Goal: Task Accomplishment & Management: Use online tool/utility

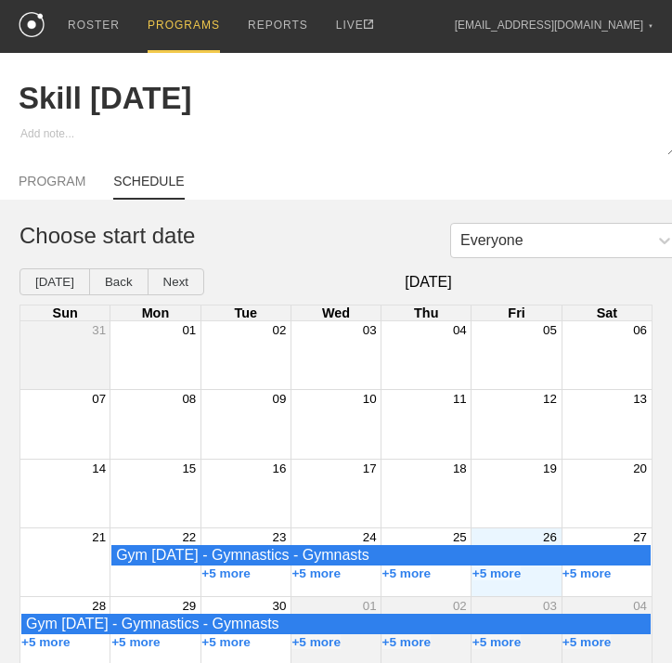
scroll to position [24, 0]
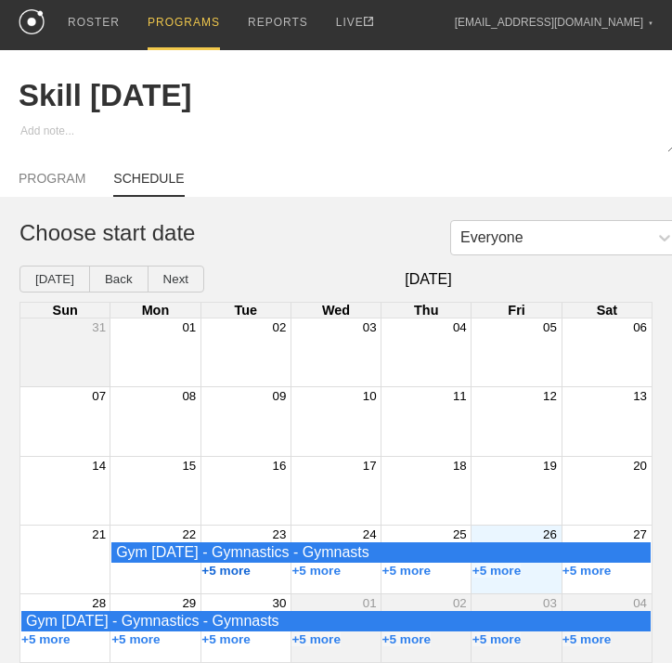
click at [226, 567] on button "+5 more" at bounding box center [225, 570] width 49 height 14
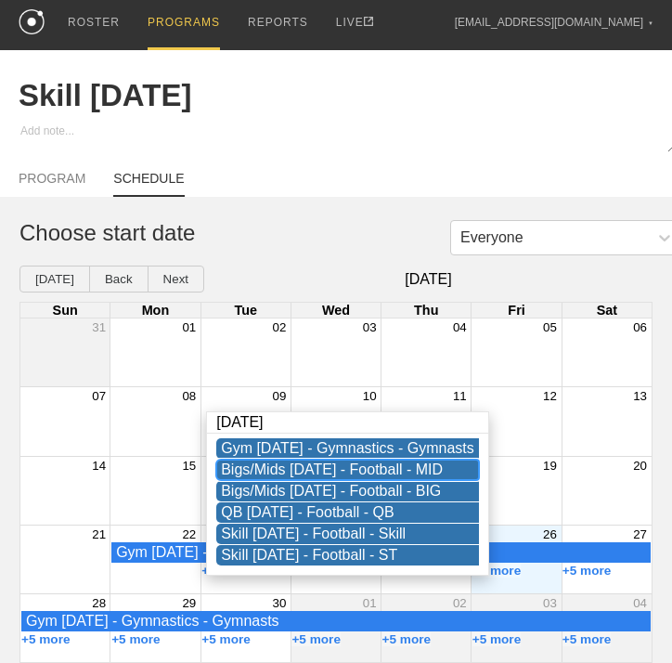
click at [330, 461] on div "Bigs/Mids [DATE] - Football - MID" at bounding box center [347, 469] width 253 height 17
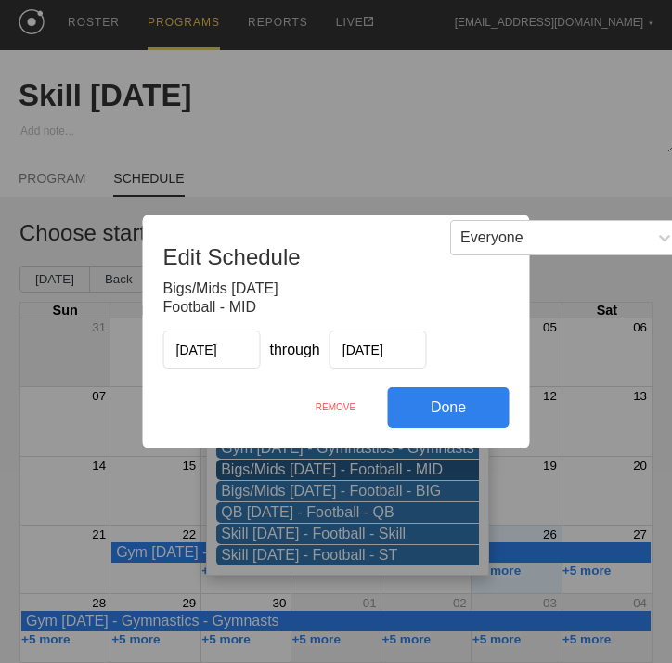
click at [326, 406] on div "REMOVE" at bounding box center [336, 407] width 104 height 40
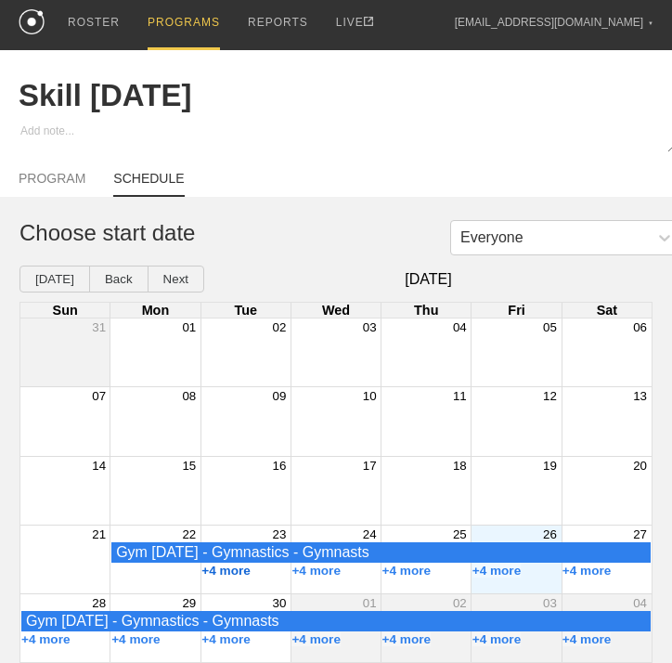
click at [233, 573] on button "+4 more" at bounding box center [225, 570] width 49 height 14
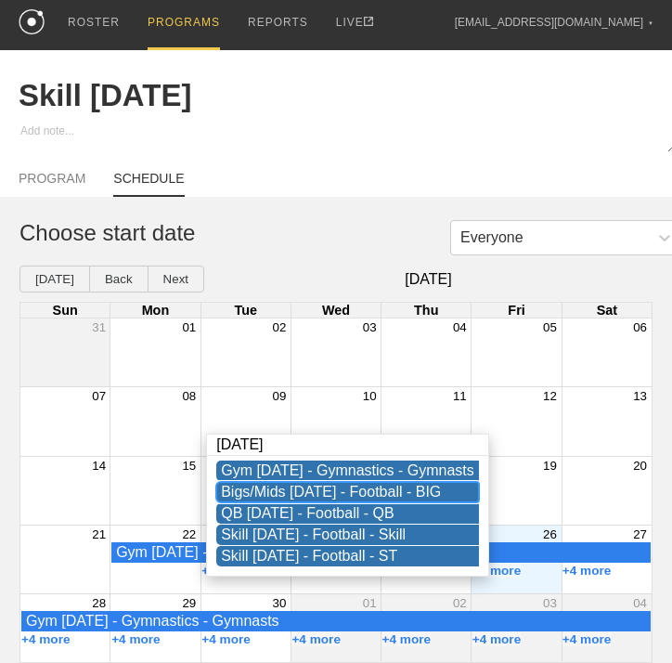
click at [342, 483] on div "Bigs/Mids [DATE] - Football - BIG" at bounding box center [347, 491] width 253 height 17
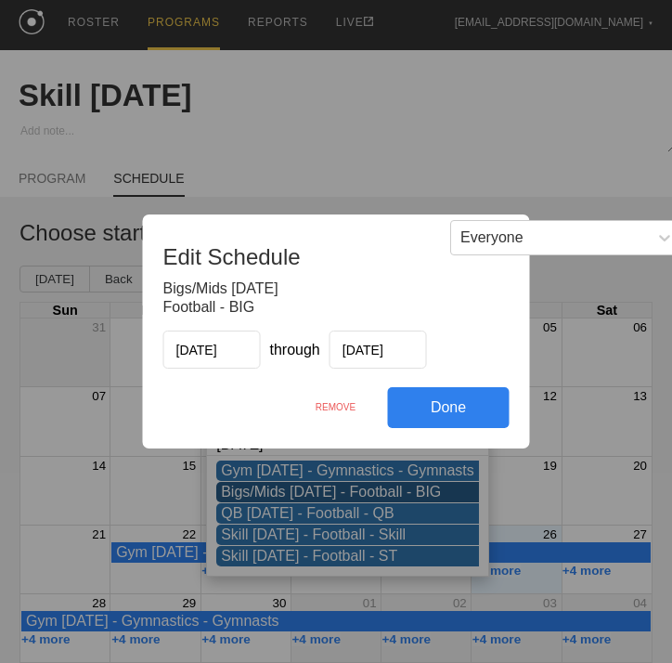
click at [328, 400] on div "REMOVE" at bounding box center [336, 407] width 104 height 40
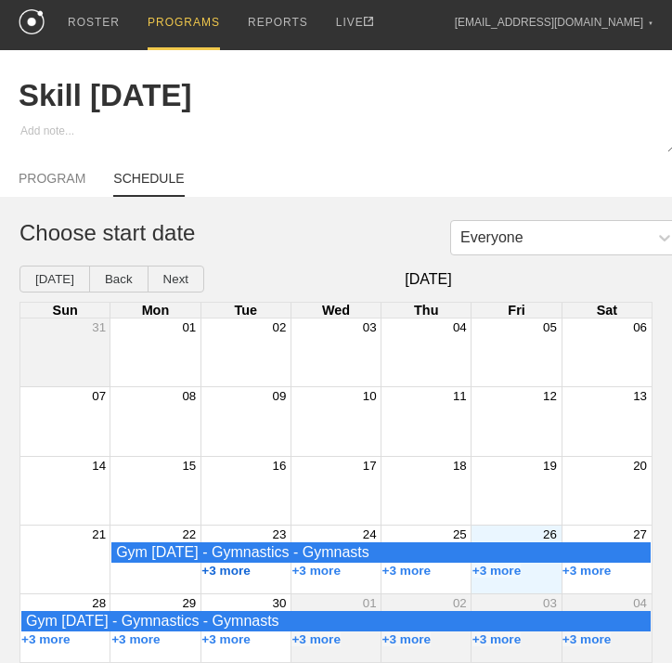
click at [226, 567] on button "+3 more" at bounding box center [225, 570] width 49 height 14
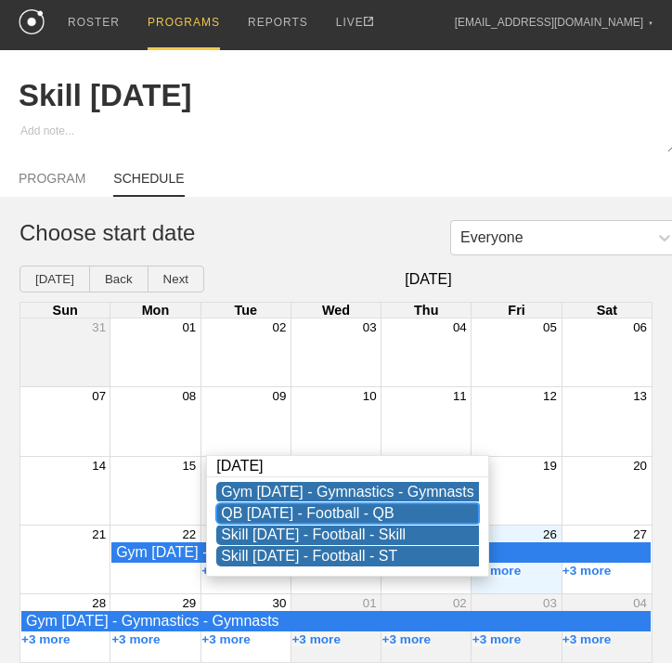
click at [320, 505] on div "QB [DATE] - Football - QB" at bounding box center [347, 513] width 253 height 17
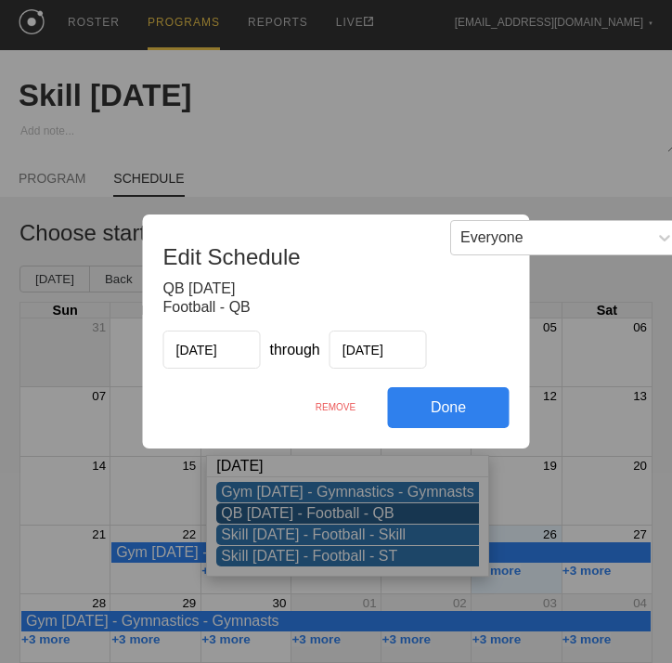
click at [335, 401] on div "REMOVE" at bounding box center [336, 407] width 104 height 40
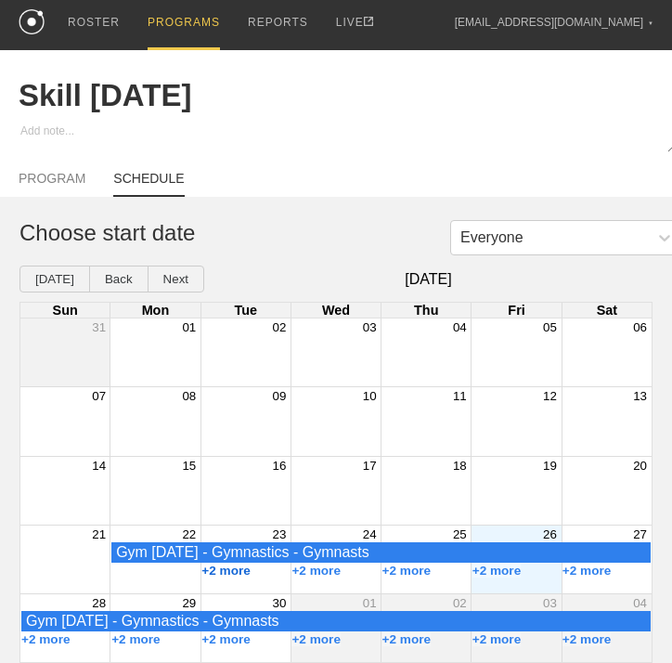
click at [212, 574] on button "+2 more" at bounding box center [225, 570] width 49 height 14
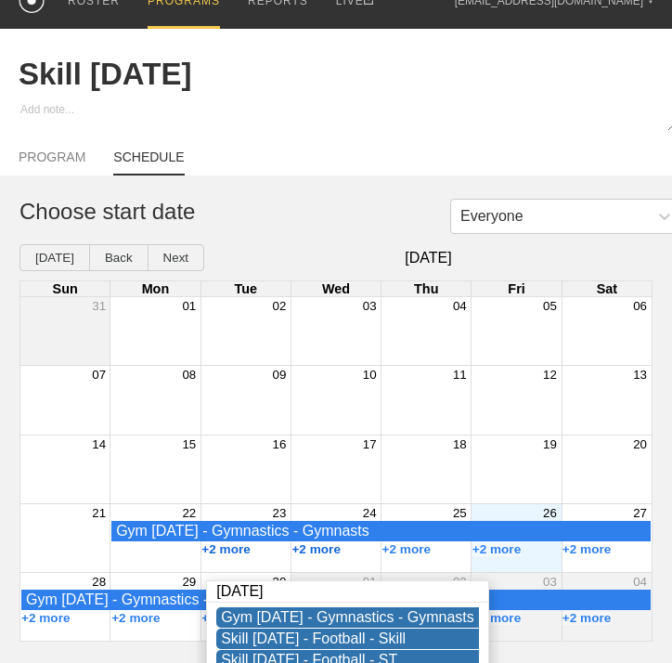
scroll to position [43, 0]
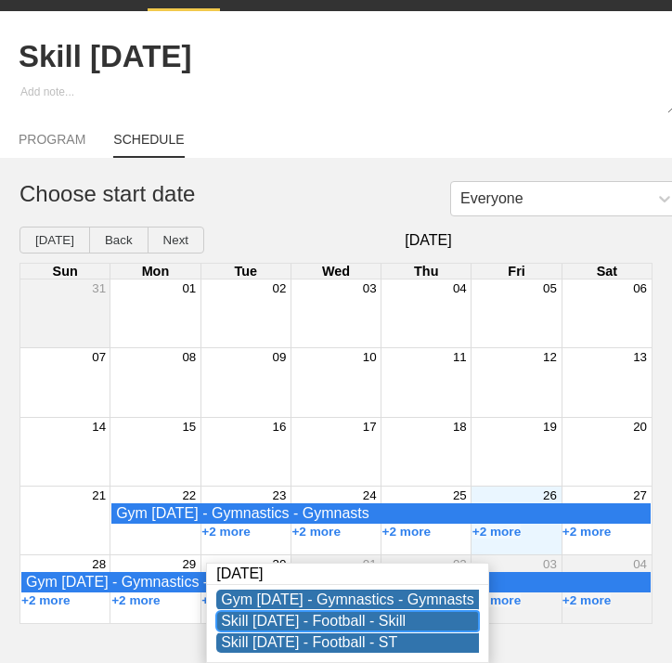
click at [323, 625] on div "Skill [DATE] - Football - Skill" at bounding box center [347, 620] width 253 height 17
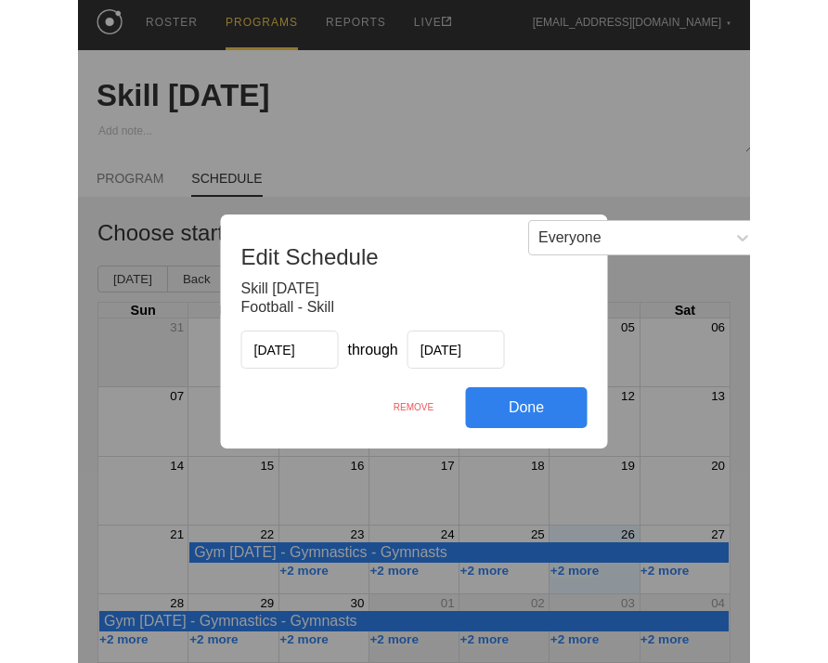
scroll to position [24, 0]
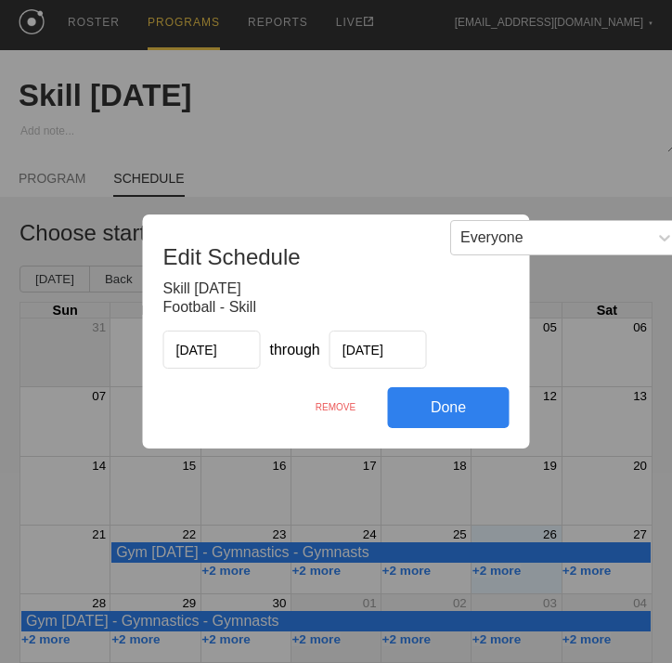
click at [331, 417] on div "REMOVE" at bounding box center [336, 407] width 104 height 40
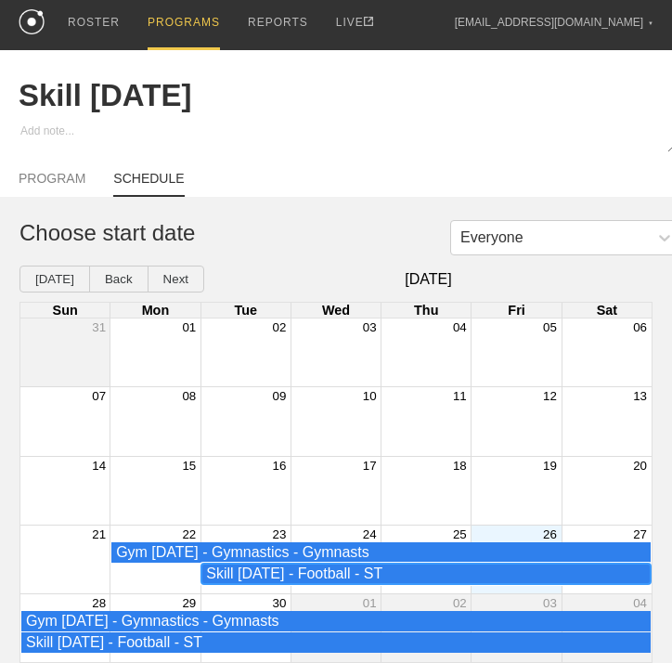
click at [251, 572] on div "Skill [DATE] - Football - ST" at bounding box center [426, 573] width 440 height 17
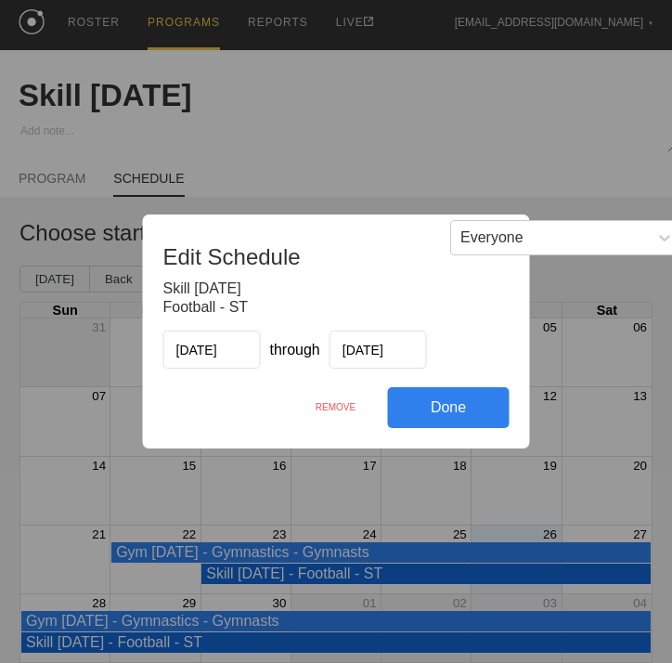
click at [330, 406] on div "REMOVE" at bounding box center [336, 407] width 104 height 40
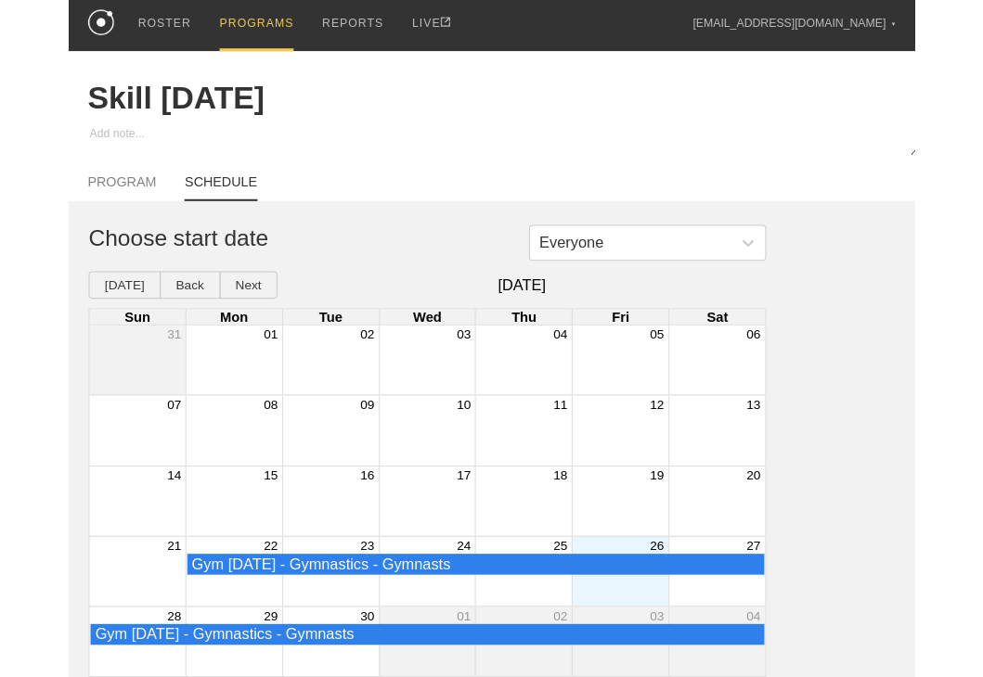
scroll to position [10, 0]
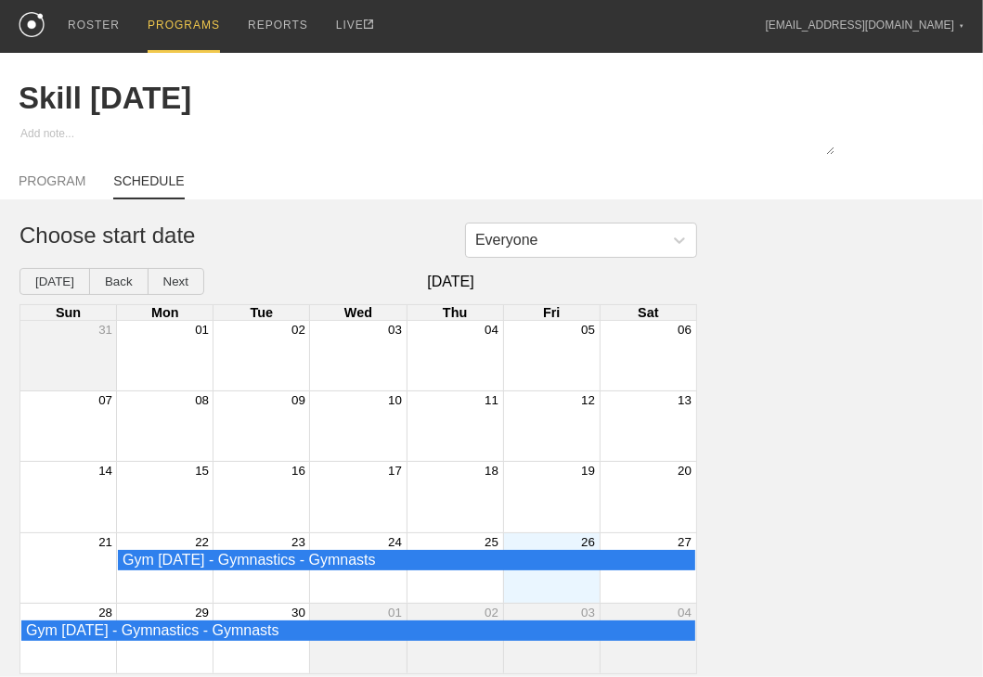
click at [157, 12] on div "PROGRAMS" at bounding box center [184, 26] width 72 height 53
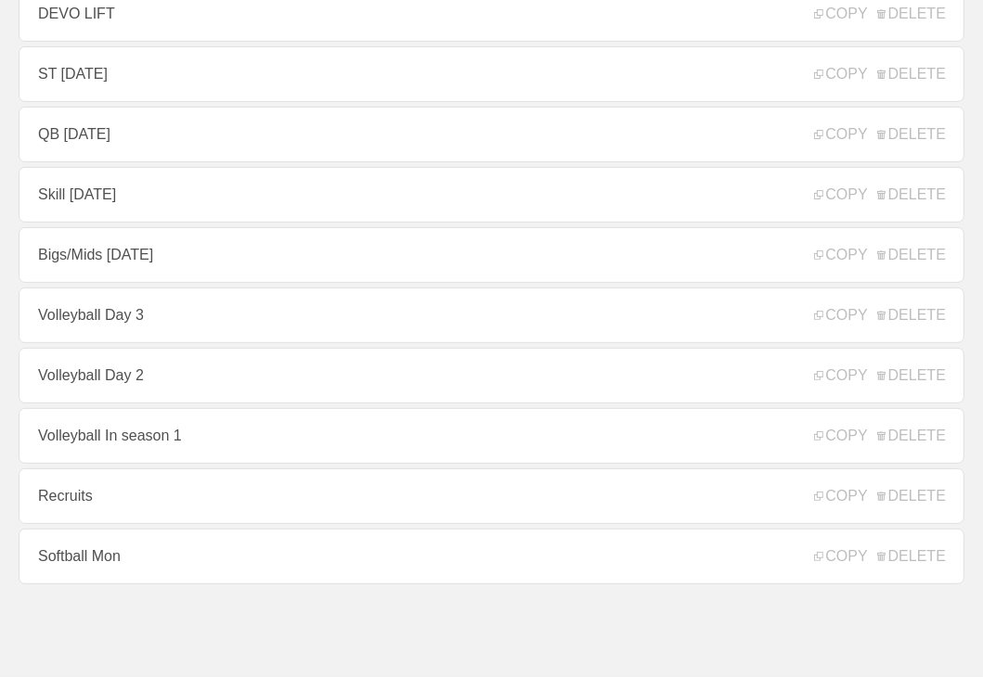
scroll to position [187, 0]
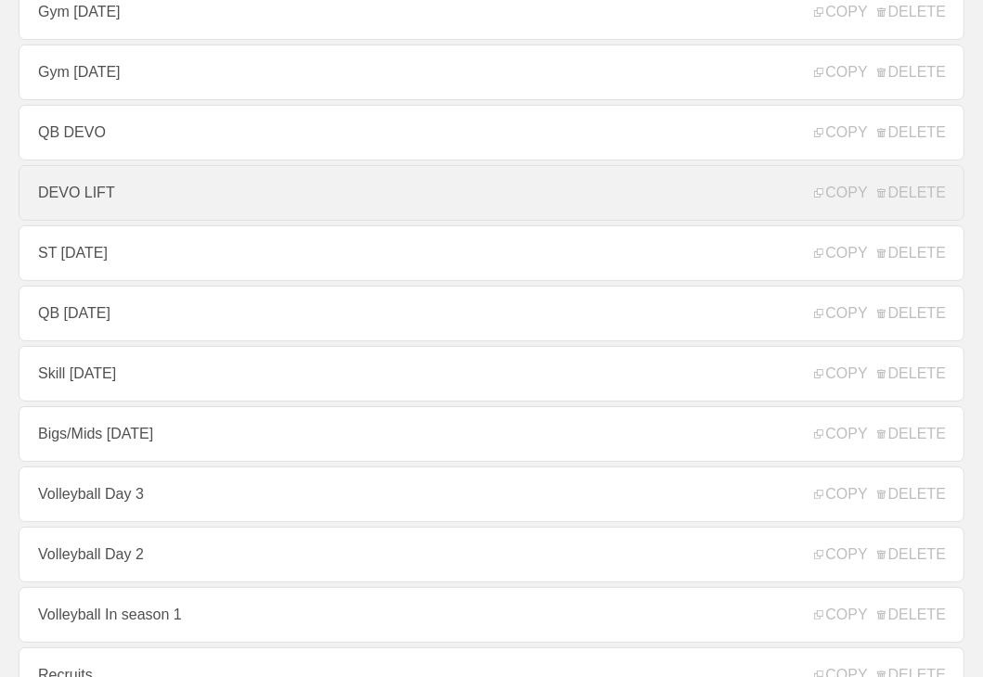
click at [141, 182] on link "DEVO LIFT" at bounding box center [492, 193] width 946 height 56
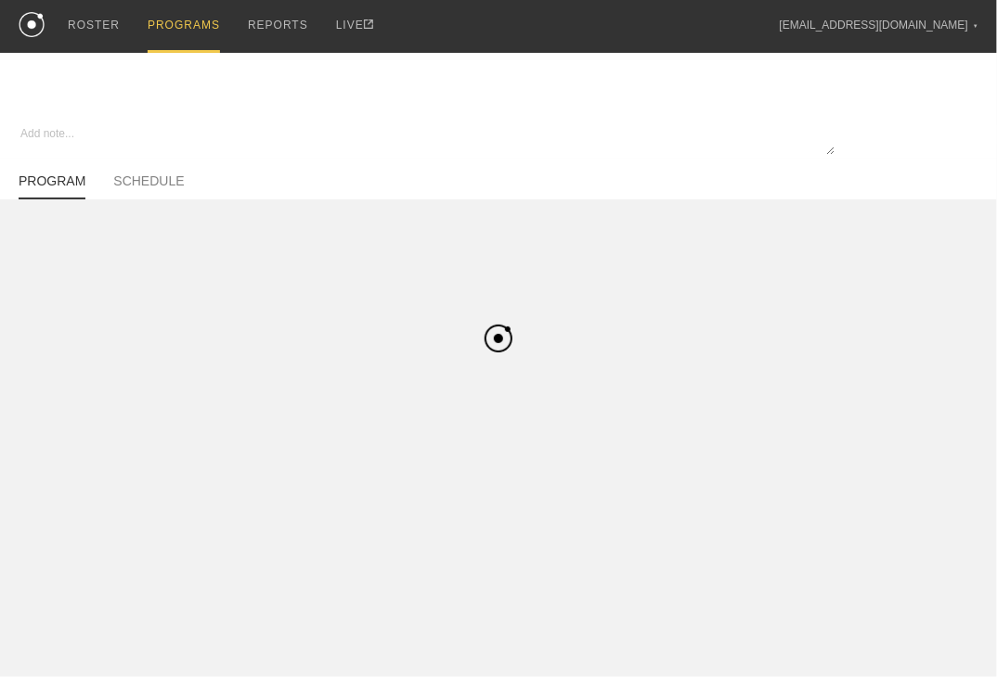
type textarea "x"
type input "DEVO LIFT"
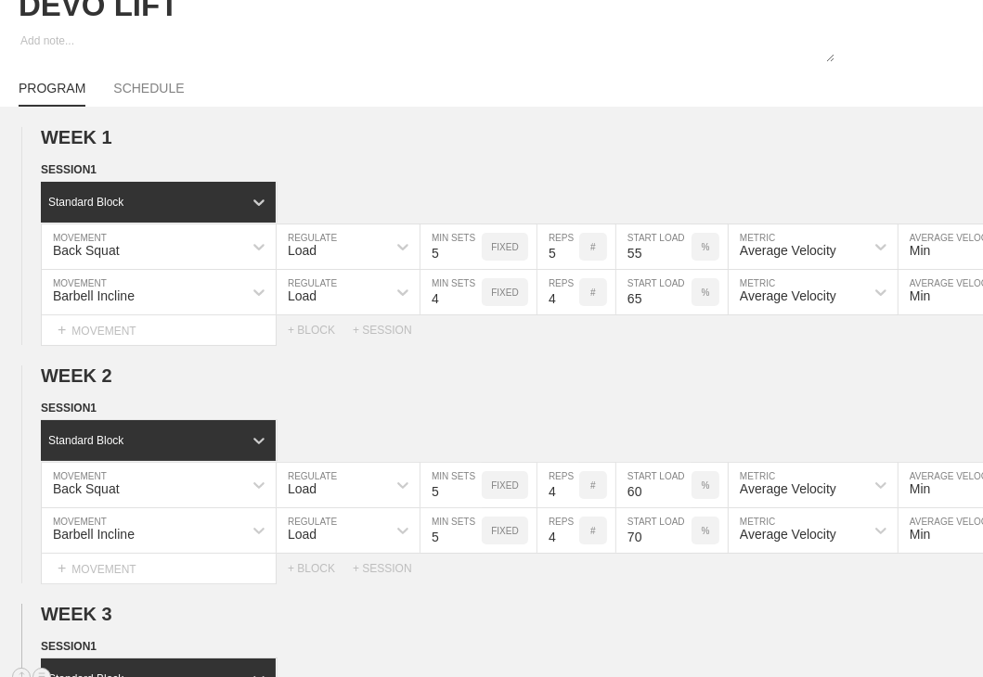
scroll to position [464, 0]
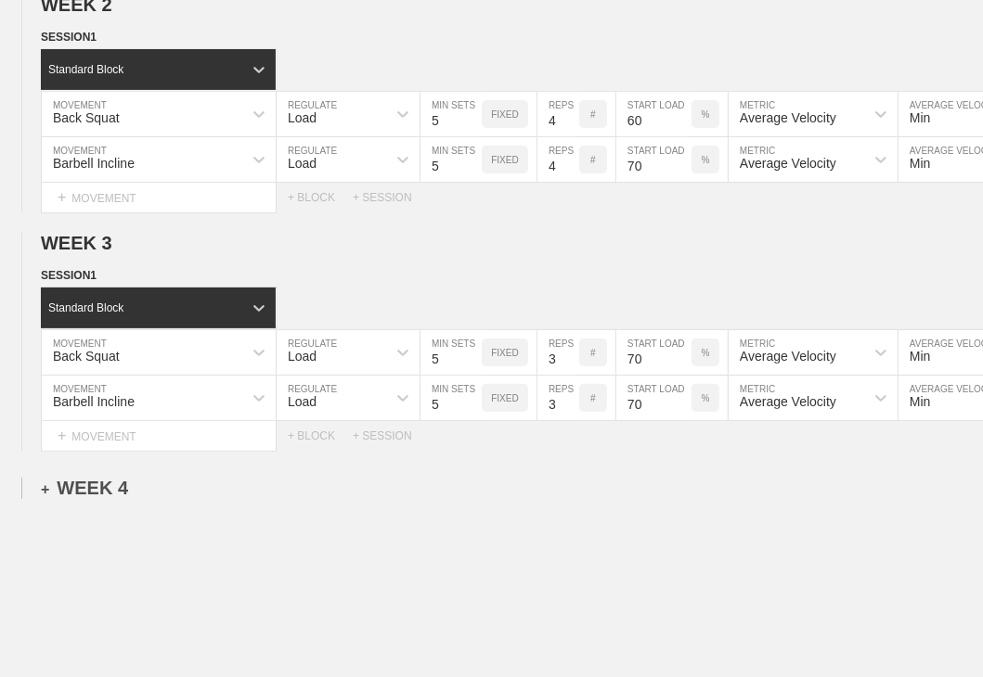
click at [87, 499] on div "+ WEEK 4" at bounding box center [84, 488] width 87 height 21
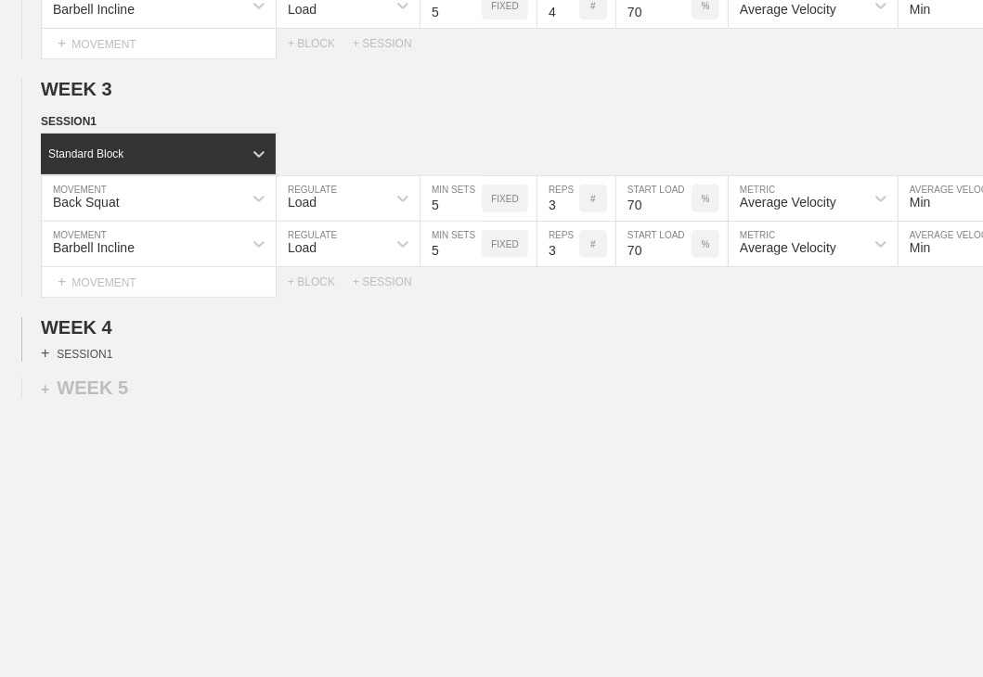
click at [94, 345] on div "+ SESSION 1" at bounding box center [76, 353] width 71 height 17
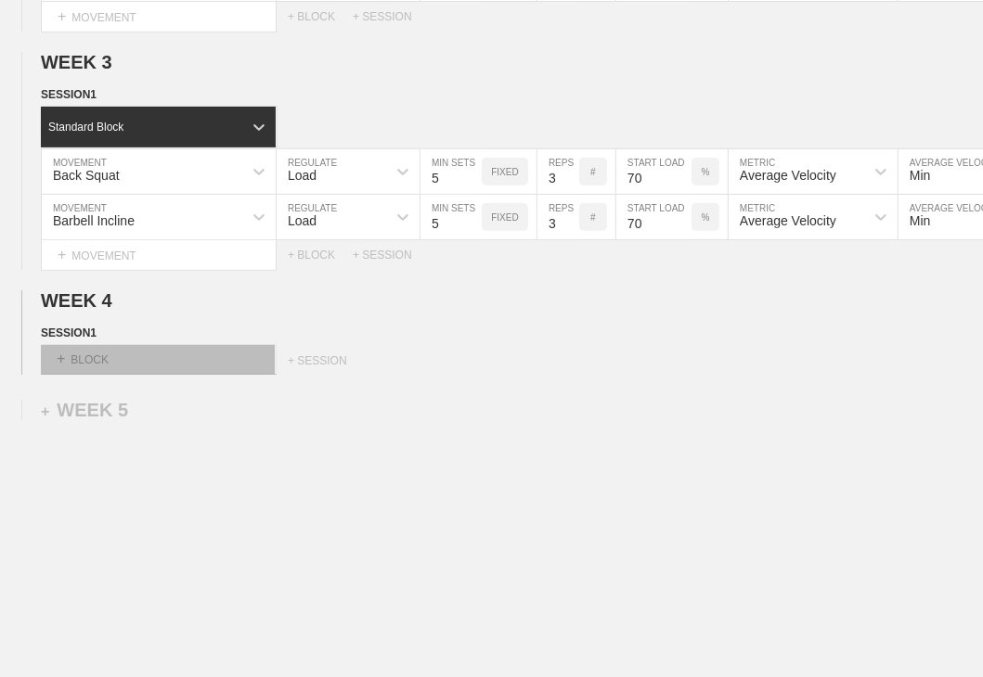
click at [99, 368] on div "+ BLOCK" at bounding box center [158, 360] width 234 height 30
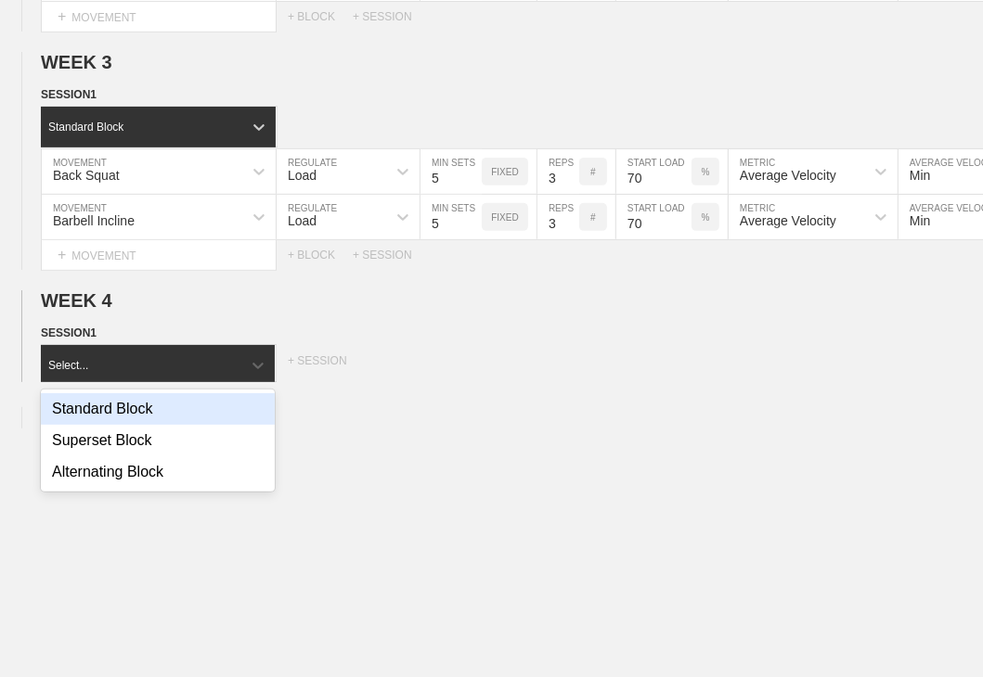
click at [104, 421] on div "Standard Block" at bounding box center [158, 409] width 234 height 32
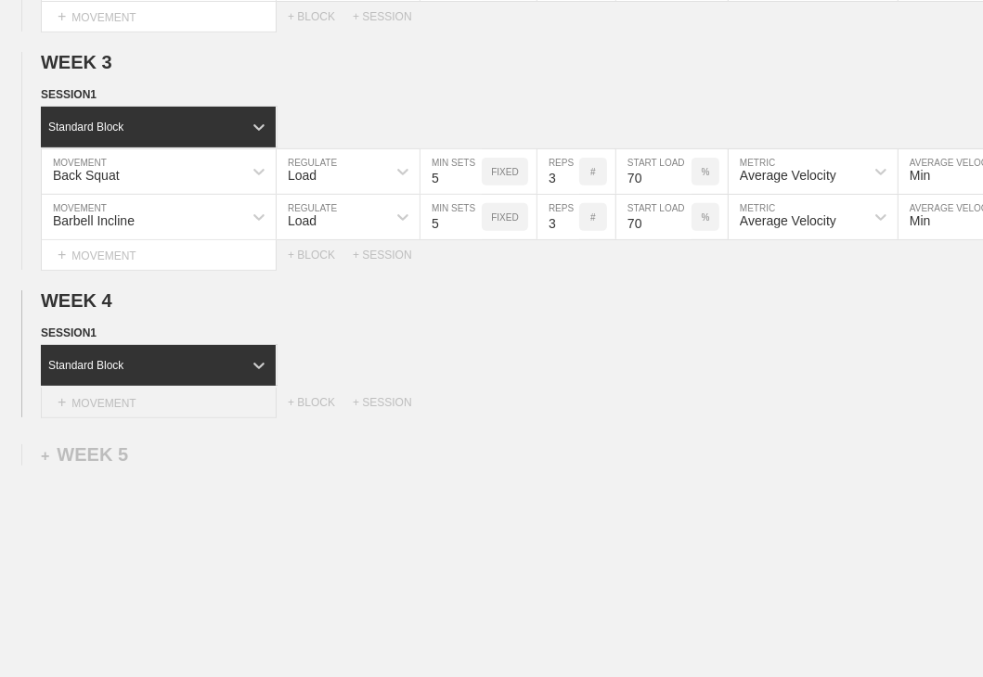
click at [115, 414] on div "+ MOVEMENT" at bounding box center [159, 403] width 236 height 31
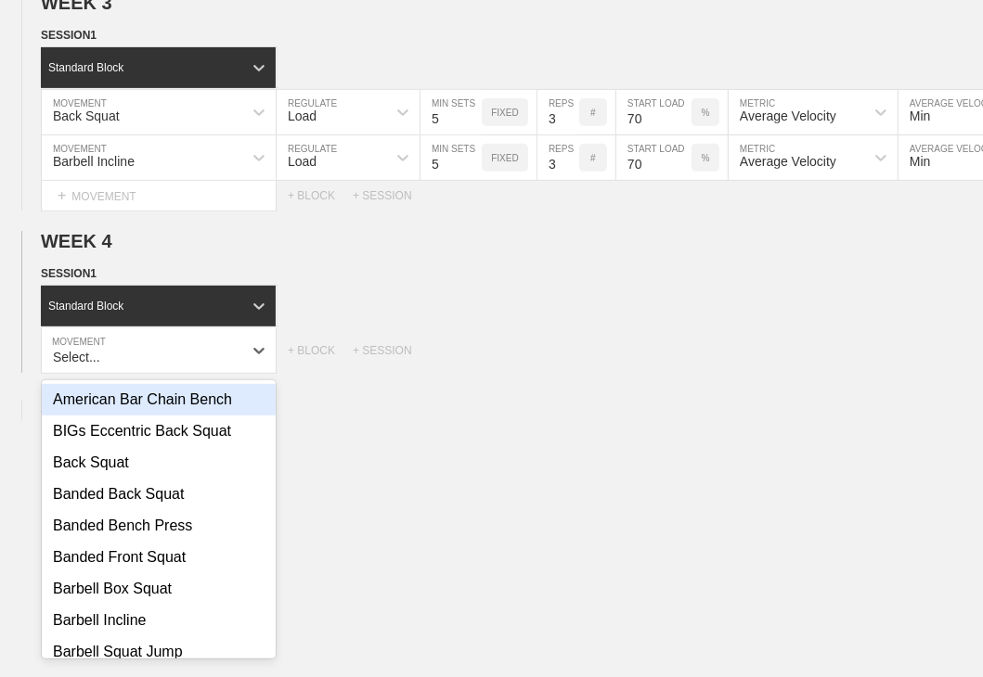
scroll to position [705, 0]
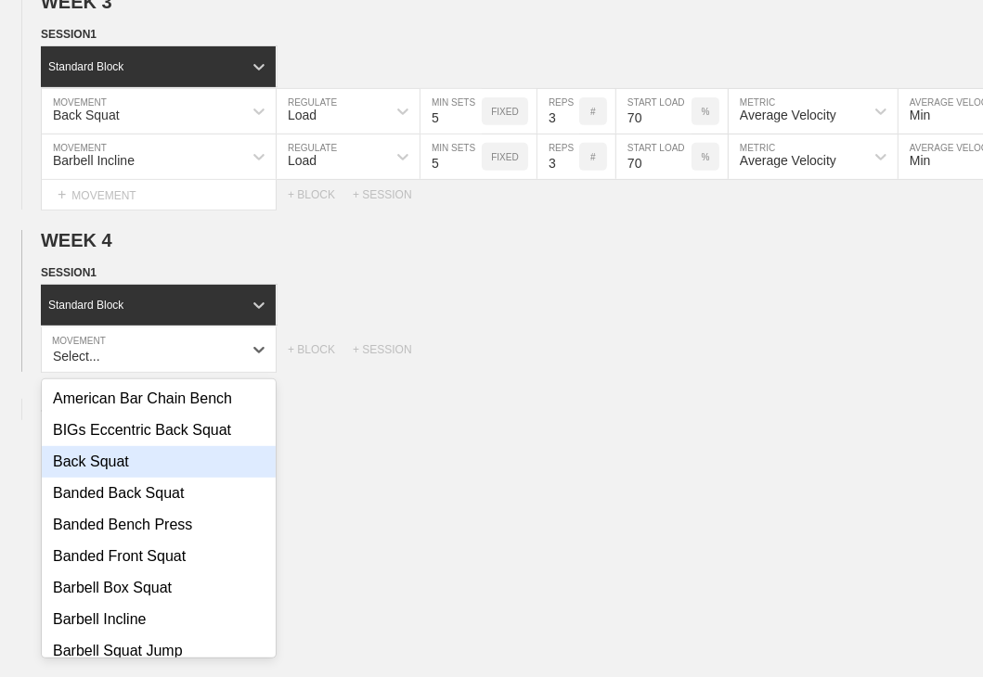
click at [120, 469] on div "Back Squat" at bounding box center [159, 462] width 234 height 32
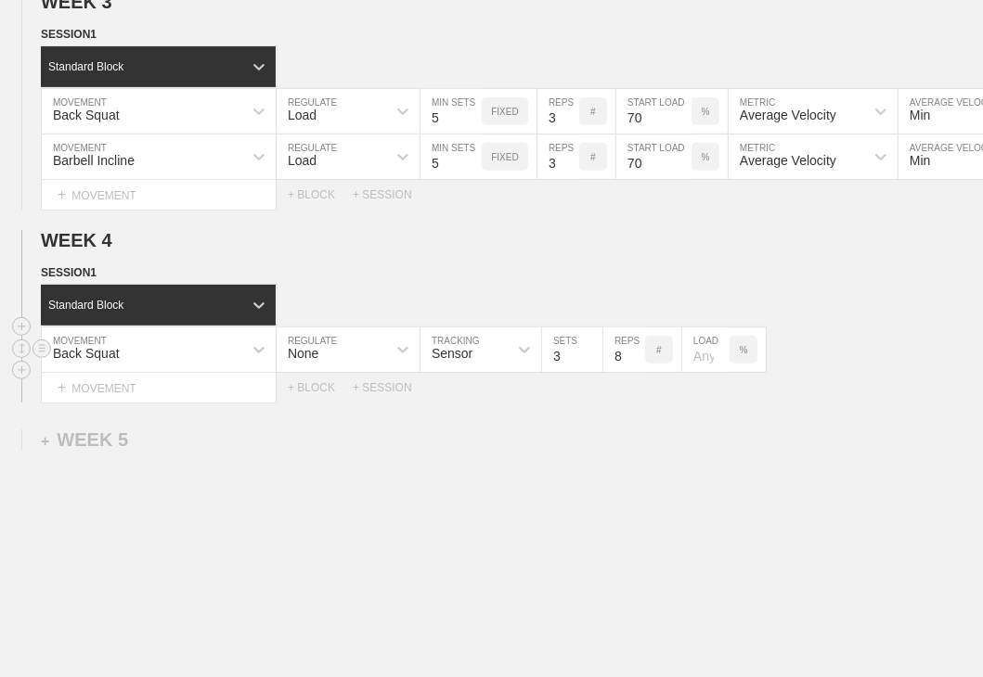
click at [380, 364] on div "None" at bounding box center [332, 350] width 110 height 32
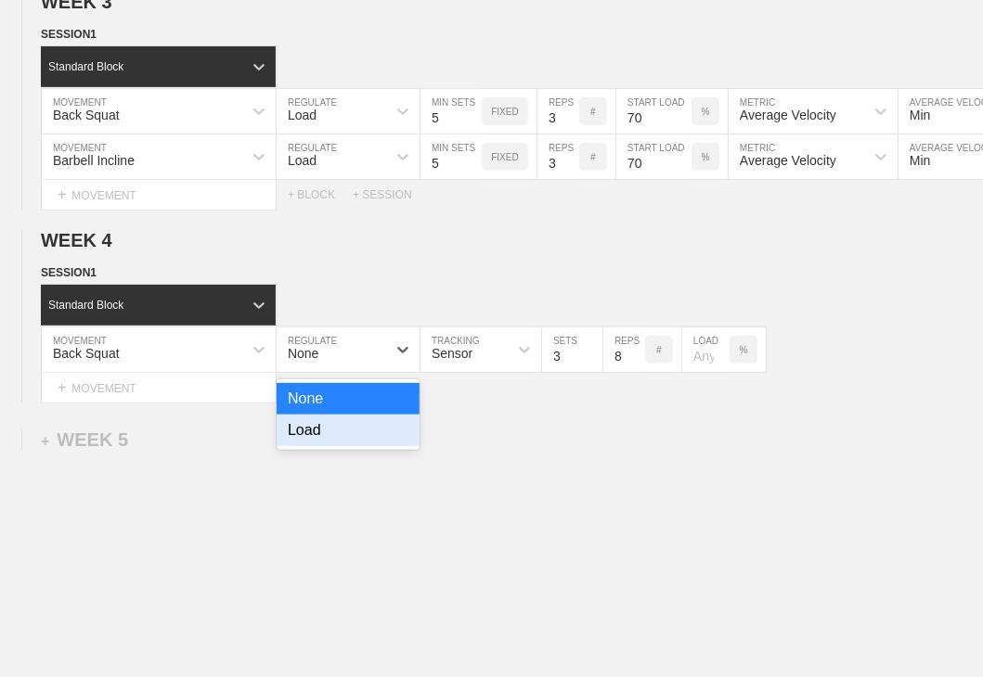
click at [342, 441] on div "Load" at bounding box center [348, 431] width 143 height 32
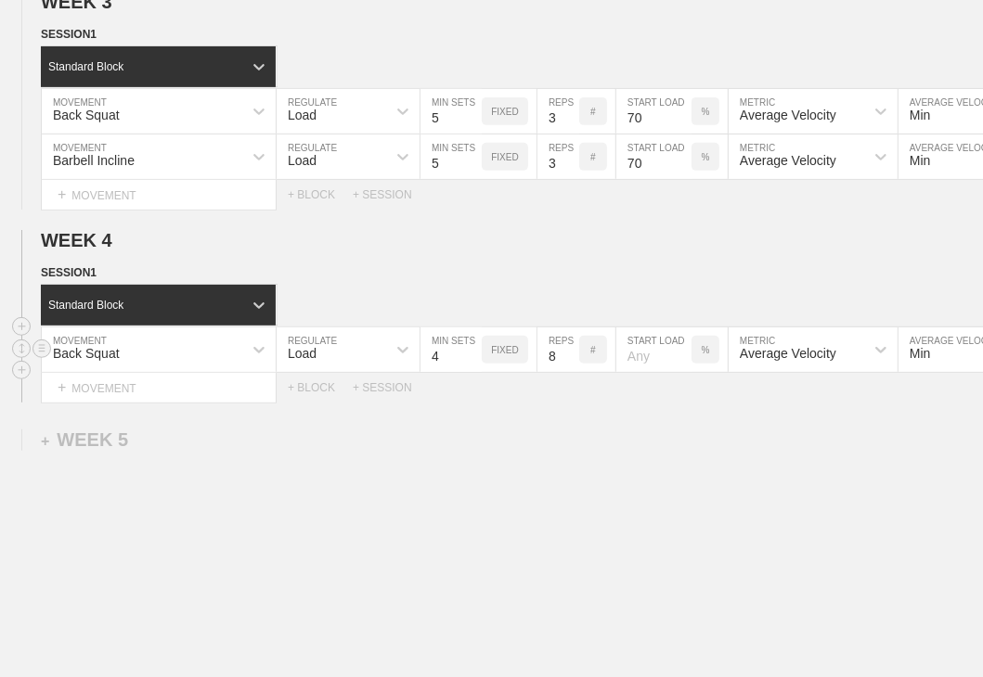
click at [468, 359] on input "4" at bounding box center [450, 350] width 61 height 45
type input "5"
click at [469, 359] on input "5" at bounding box center [450, 350] width 61 height 45
click at [570, 370] on input "7" at bounding box center [558, 350] width 42 height 45
click at [570, 370] on input "6" at bounding box center [558, 350] width 42 height 45
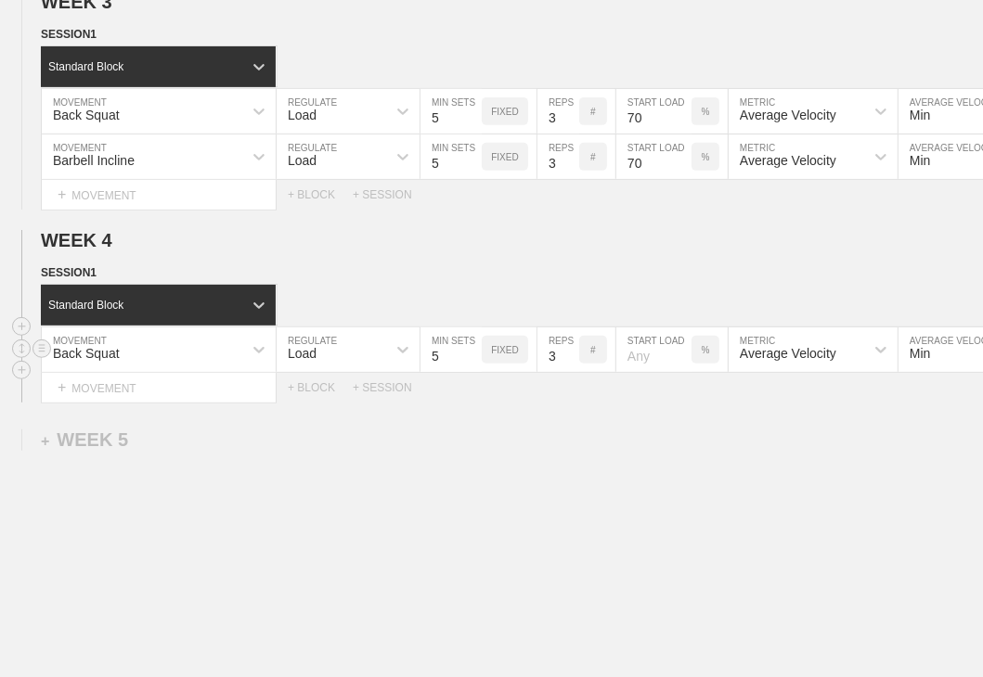
click at [570, 370] on input "3" at bounding box center [558, 350] width 42 height 45
type input "2"
click at [570, 370] on input "2" at bounding box center [558, 350] width 42 height 45
click at [663, 363] on input "number" at bounding box center [653, 350] width 75 height 45
type input "80"
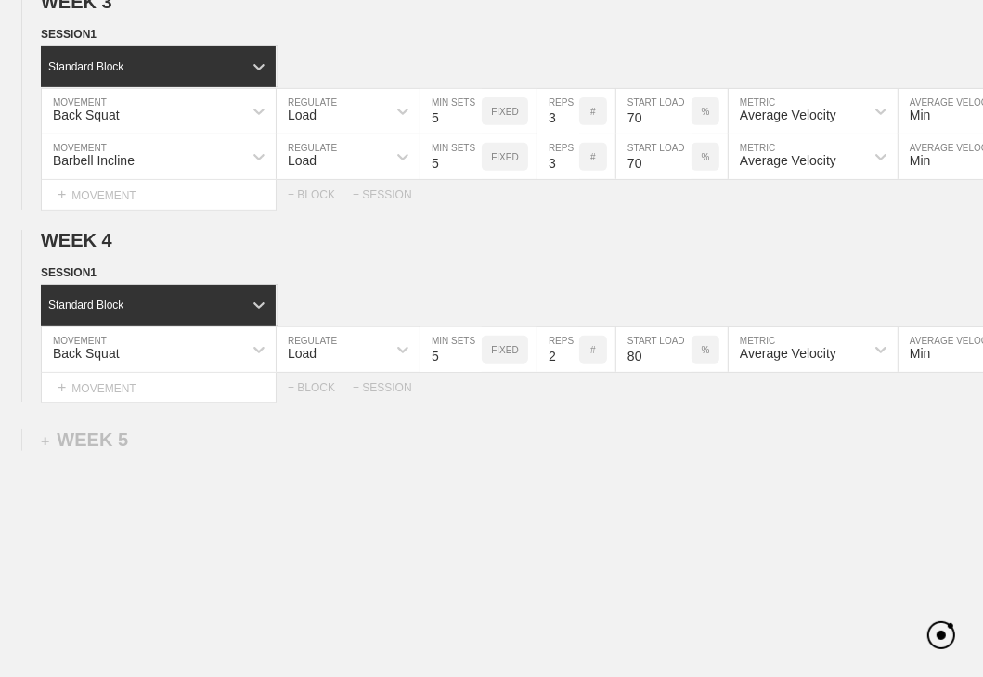
click at [629, 439] on div "WEEK 1 DUPLICATE DELETE SESSION 1 Standard Block DUPLICATE INSERT MOVEMENT AFTE…" at bounding box center [491, 111] width 983 height 1235
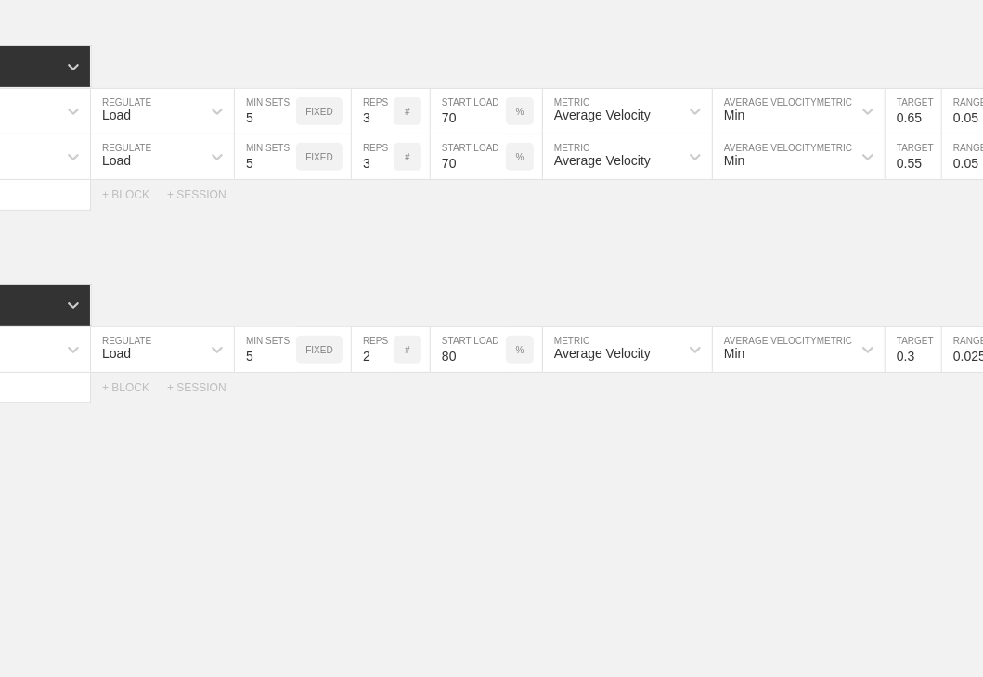
scroll to position [0, 288]
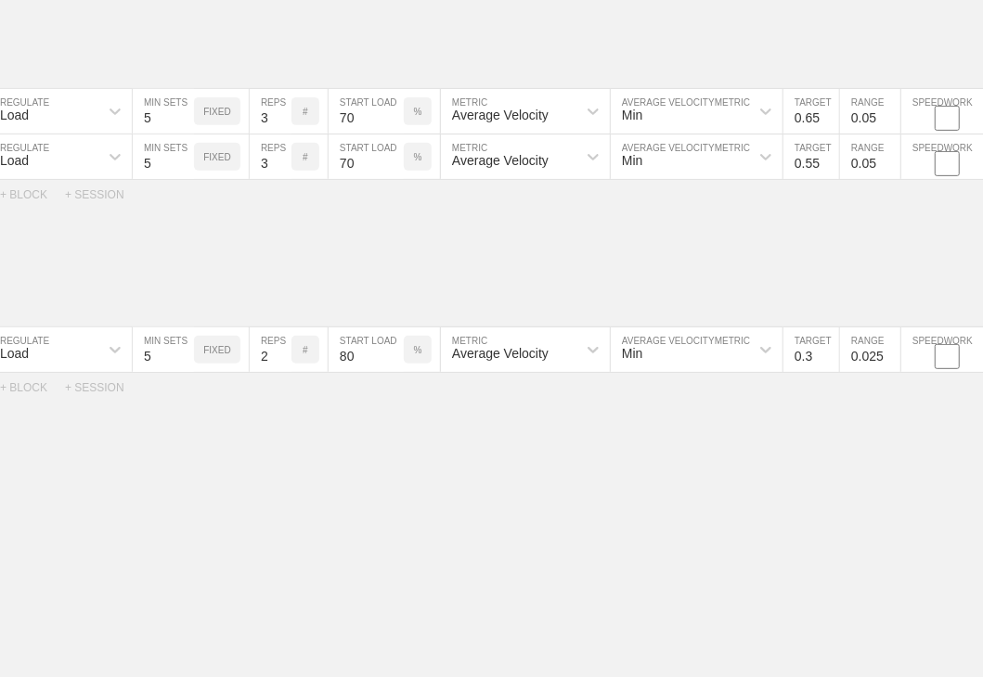
click at [671, 372] on input "0.3" at bounding box center [811, 350] width 56 height 45
type input "5"
type input "0.55"
click at [671, 369] on input "0.025" at bounding box center [870, 350] width 60 height 45
type input "0.05"
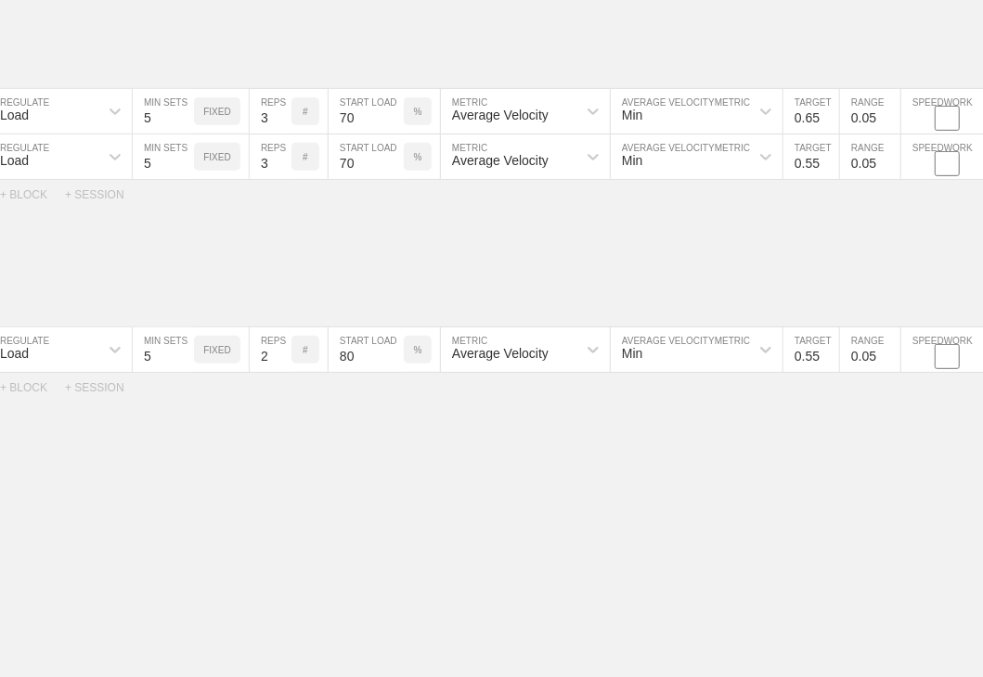
click at [671, 451] on div "WEEK 1 DUPLICATE DELETE SESSION 1 Standard Block DUPLICATE INSERT MOVEMENT AFTE…" at bounding box center [491, 111] width 983 height 1235
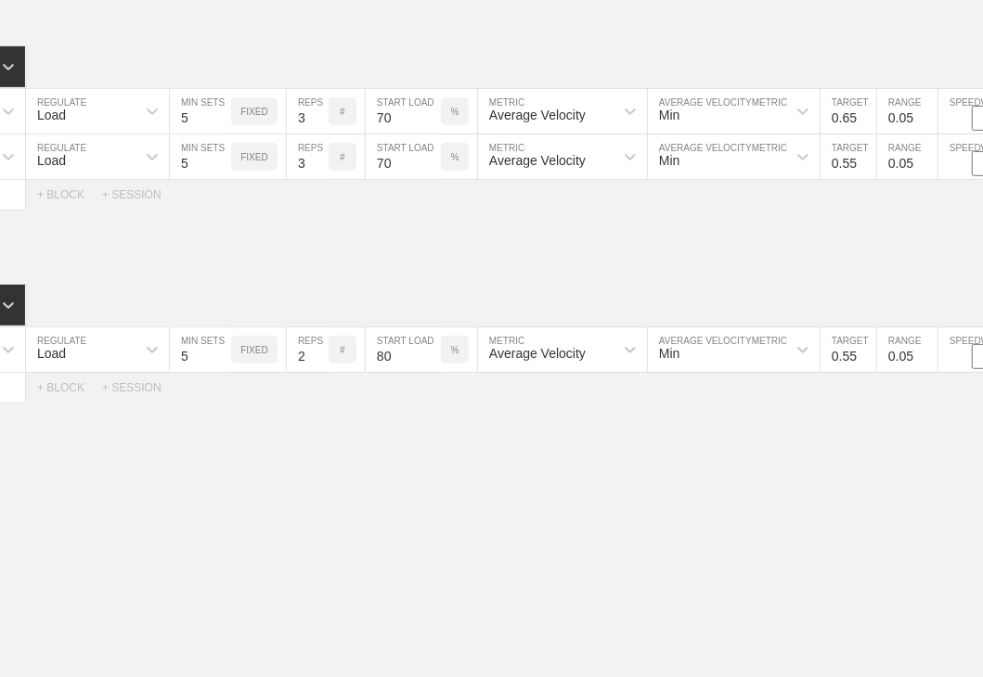
click at [671, 363] on input "0.55" at bounding box center [848, 350] width 56 height 45
type input "0.53"
click at [671, 432] on div "WEEK 1 DUPLICATE DELETE SESSION 1 Standard Block DUPLICATE INSERT MOVEMENT AFTE…" at bounding box center [491, 111] width 983 height 1235
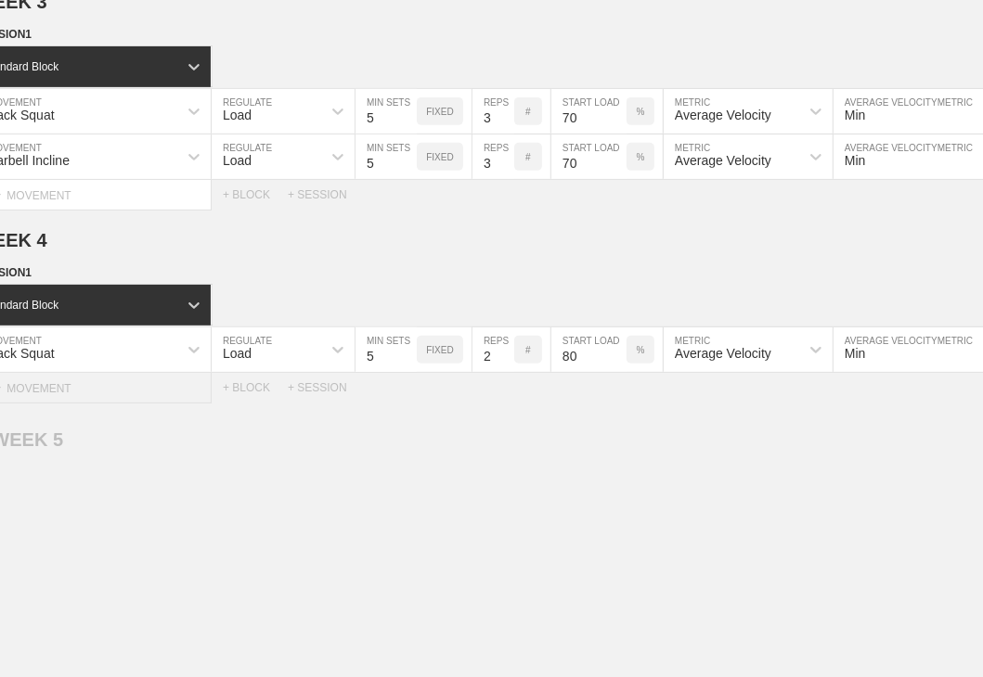
scroll to position [0, 0]
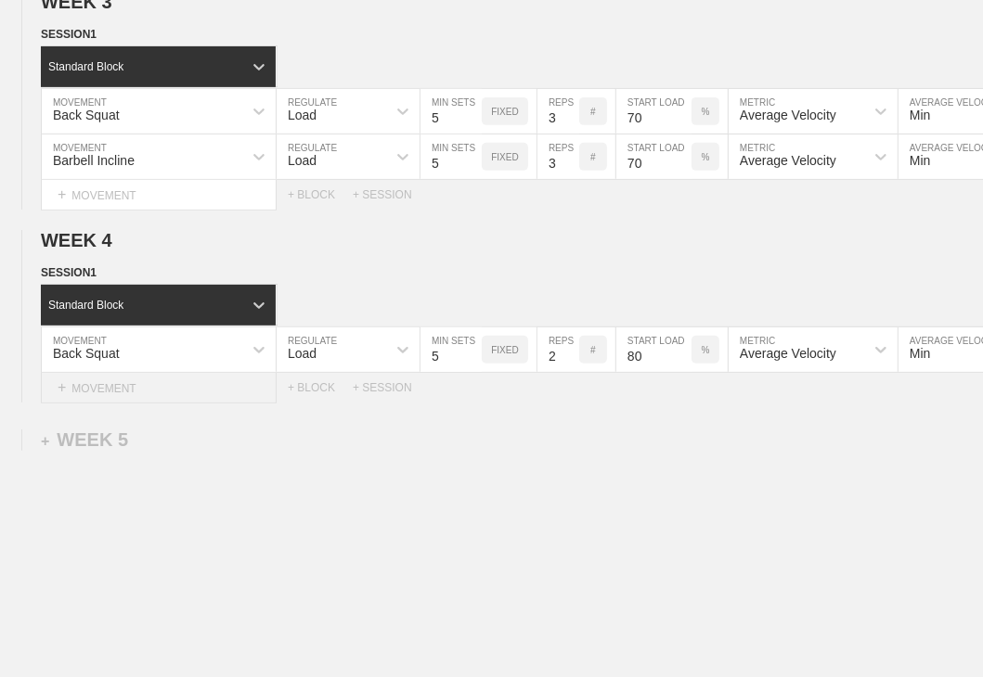
click at [83, 394] on div "+ MOVEMENT" at bounding box center [159, 388] width 236 height 31
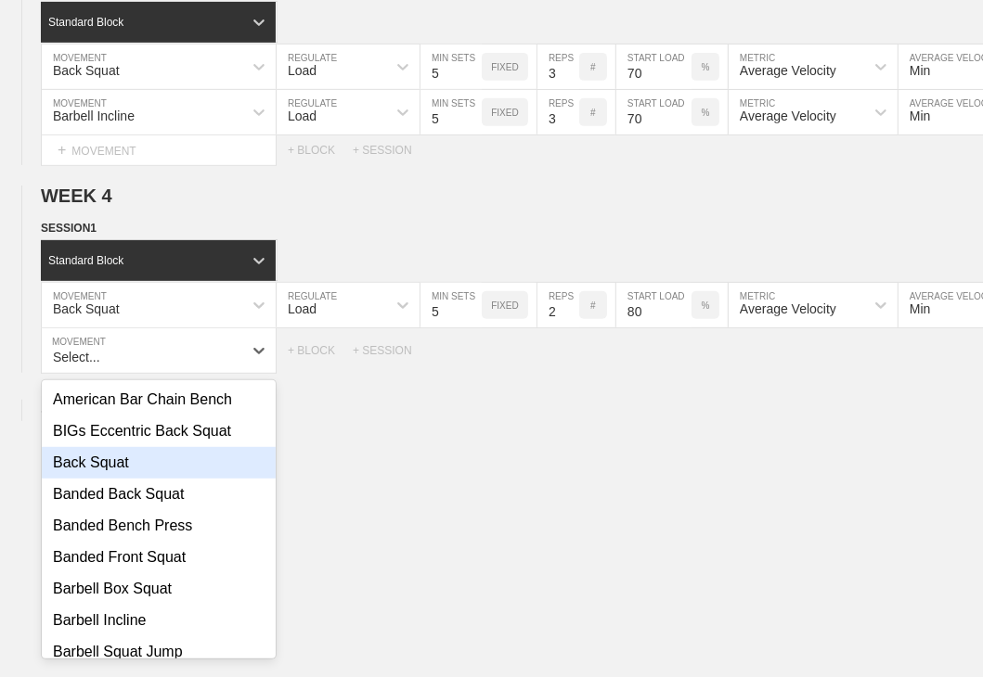
scroll to position [278, 0]
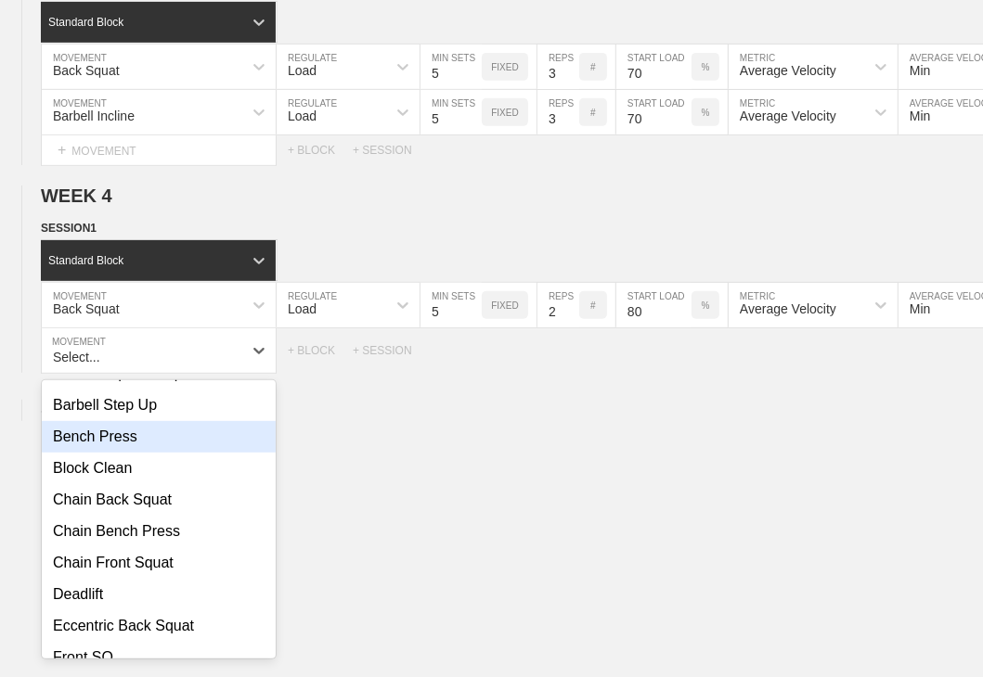
click at [112, 445] on div "Bench Press" at bounding box center [159, 437] width 234 height 32
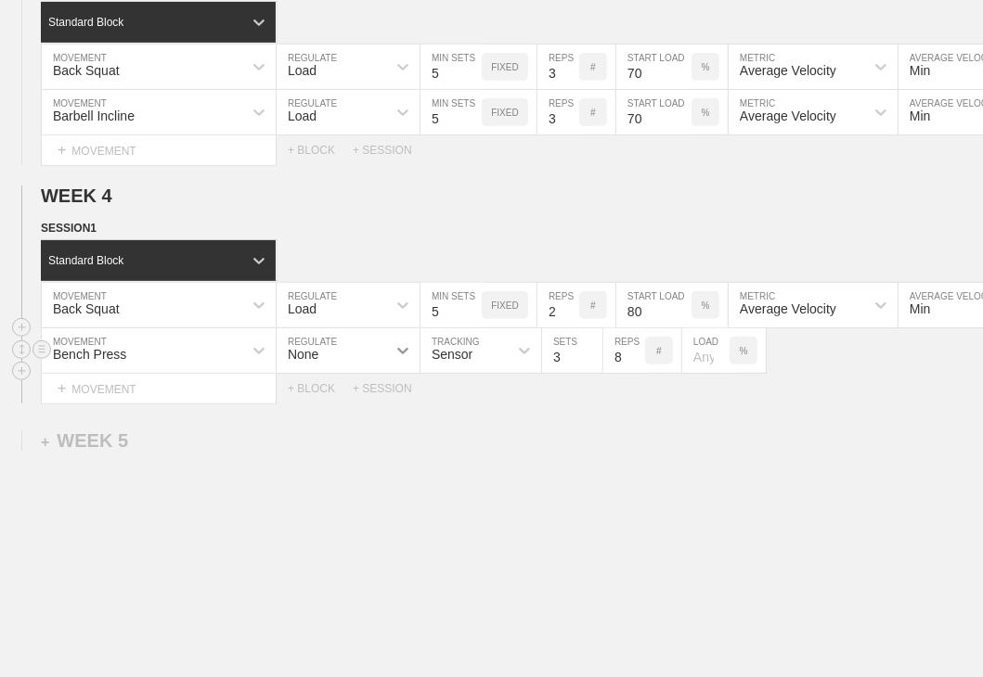
click at [386, 367] on div at bounding box center [402, 350] width 33 height 33
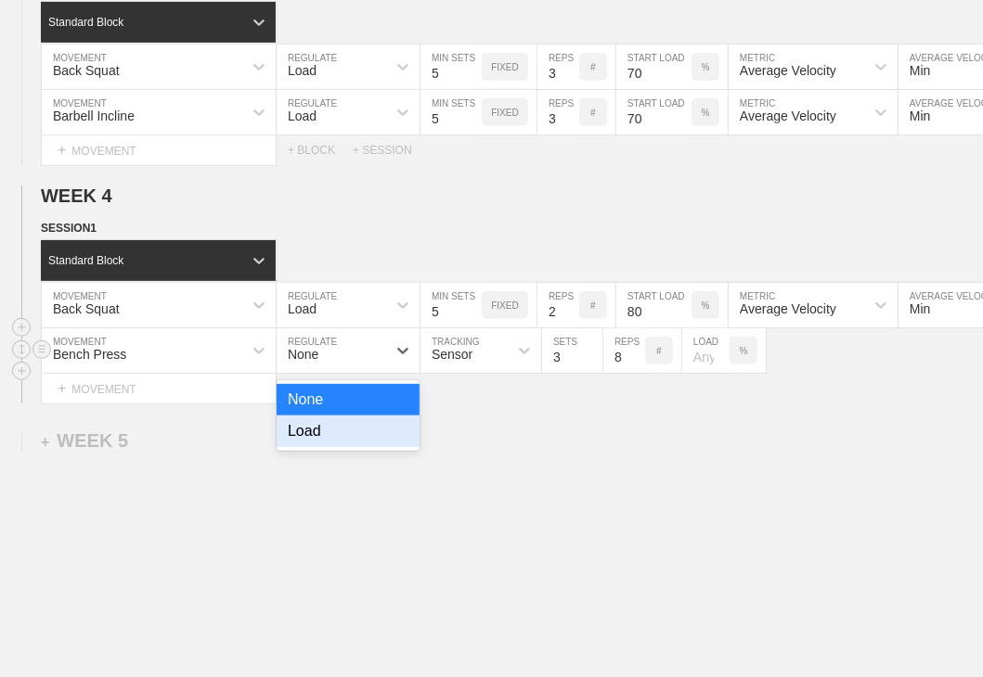
click at [362, 439] on div "Load" at bounding box center [348, 432] width 143 height 32
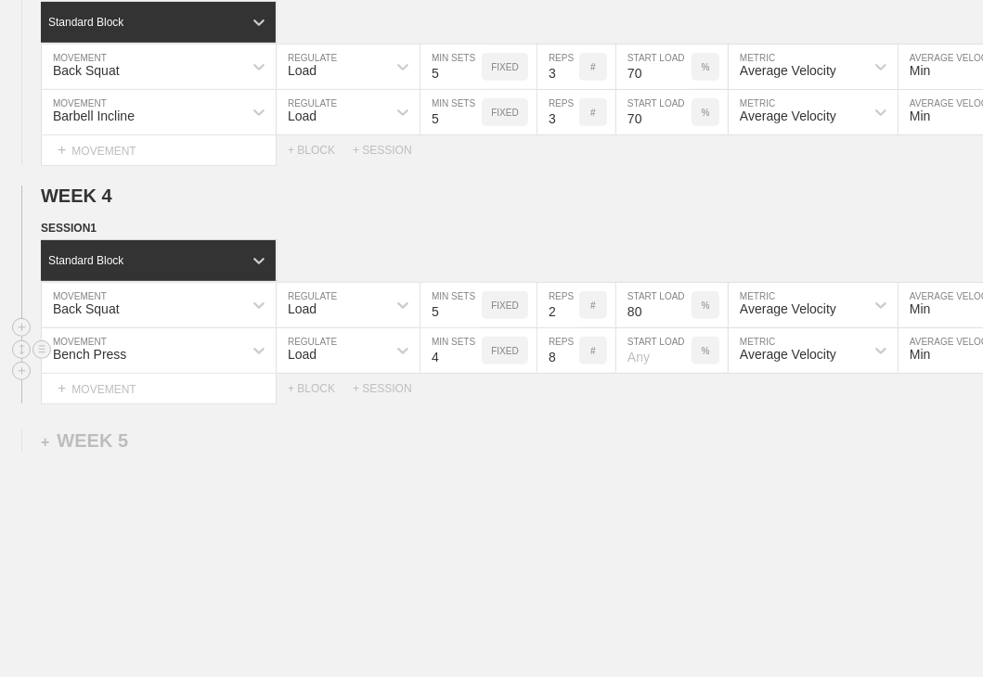
click at [470, 362] on input "4" at bounding box center [450, 351] width 61 height 45
type input "5"
click at [470, 362] on input "5" at bounding box center [450, 351] width 61 height 45
click at [569, 372] on input "7" at bounding box center [558, 351] width 42 height 45
click at [569, 372] on input "6" at bounding box center [558, 351] width 42 height 45
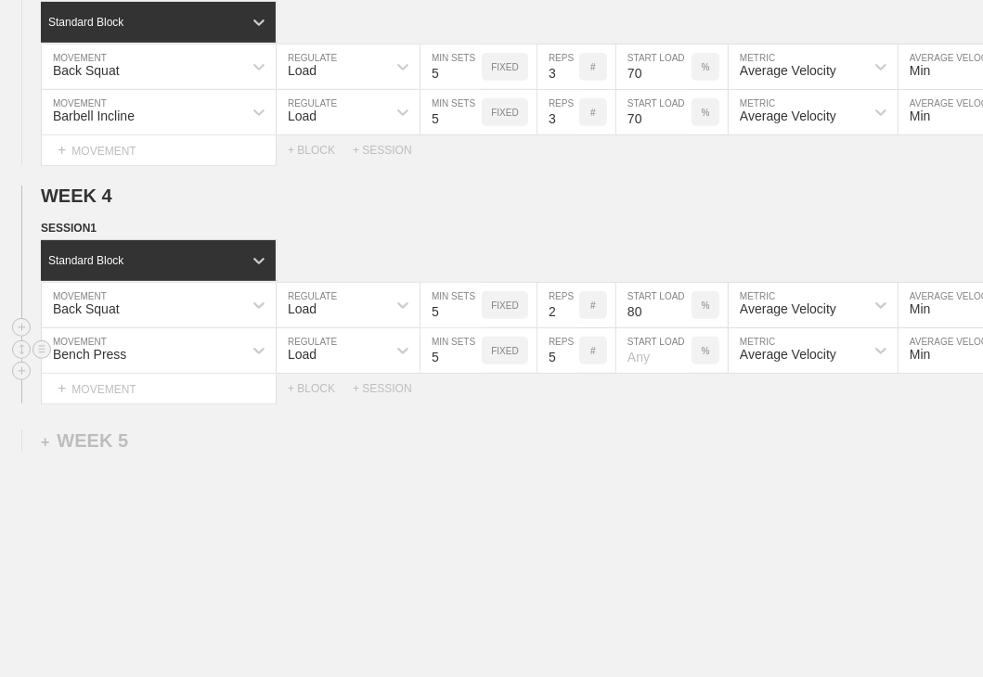
click at [569, 372] on input "5" at bounding box center [558, 351] width 42 height 45
click at [569, 372] on input "4" at bounding box center [558, 351] width 42 height 45
click at [569, 372] on input "3" at bounding box center [558, 351] width 42 height 45
type input "2"
click at [569, 372] on input "2" at bounding box center [558, 351] width 42 height 45
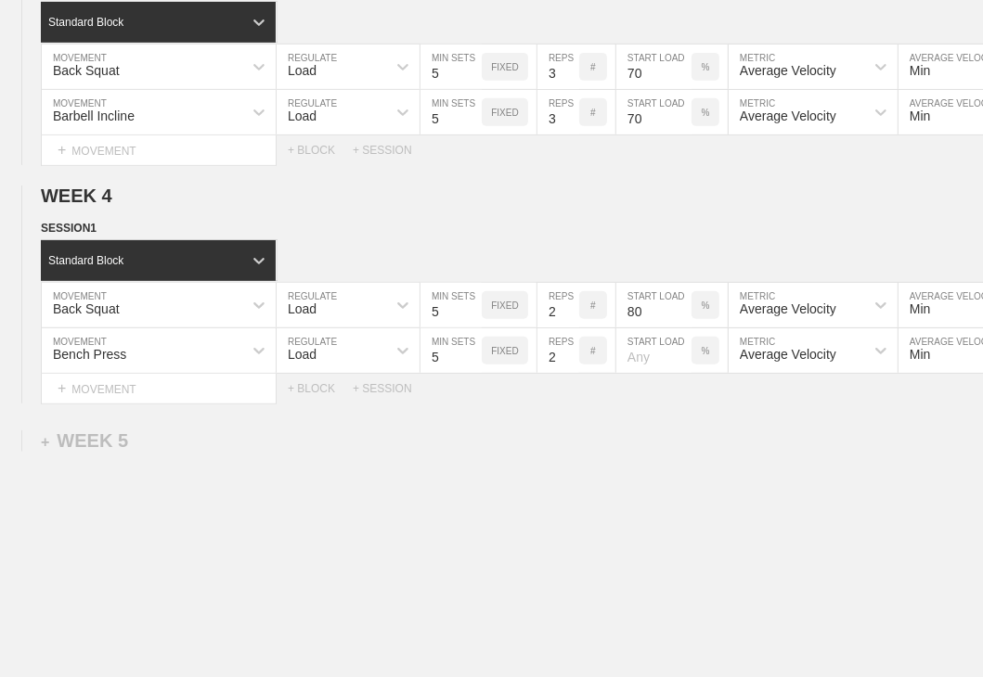
click at [651, 432] on div "WEEK 1 DUPLICATE DELETE SESSION 1 Standard Block DUPLICATE INSERT MOVEMENT AFTE…" at bounding box center [491, 90] width 983 height 1281
click at [635, 368] on input "number" at bounding box center [653, 351] width 75 height 45
type input "80"
click at [671, 475] on div "WEEK 1 DUPLICATE DELETE SESSION 1 Standard Block DUPLICATE INSERT MOVEMENT AFTE…" at bounding box center [491, 90] width 983 height 1281
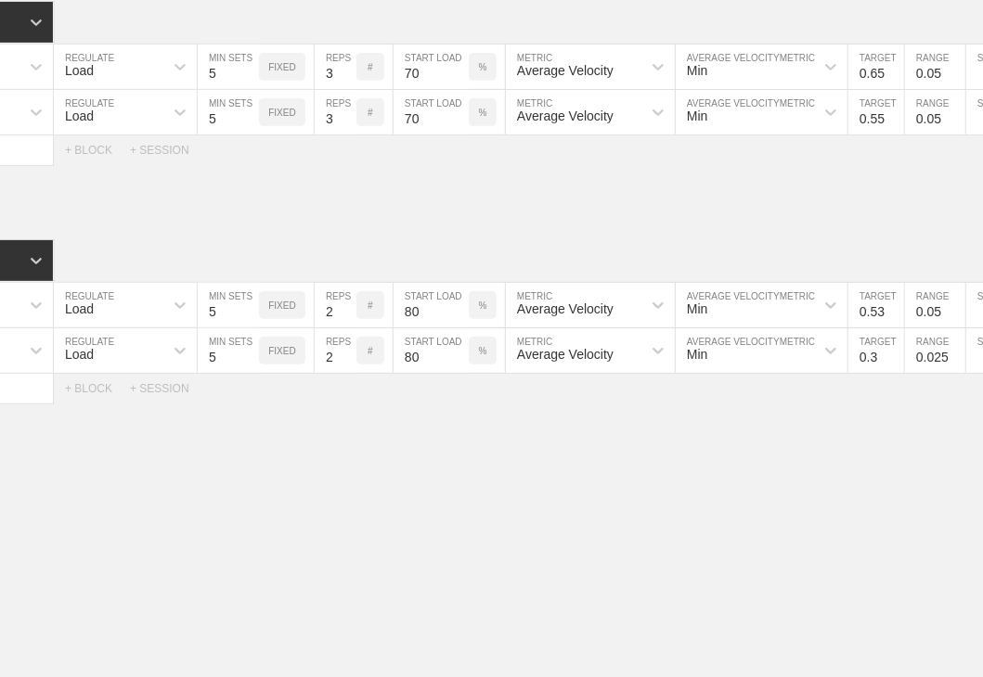
scroll to position [0, 288]
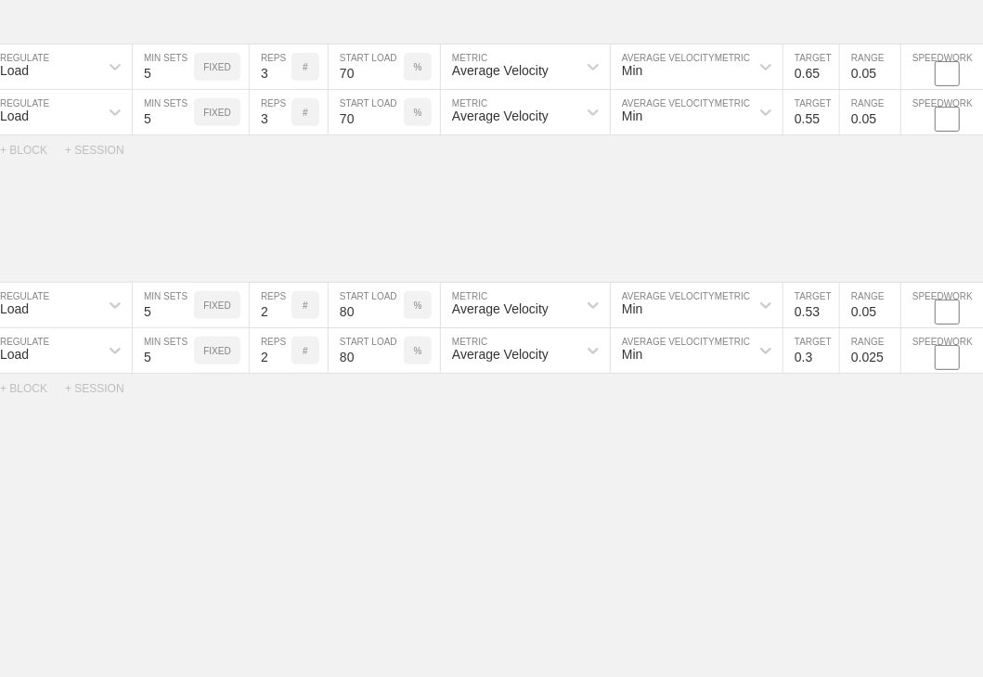
click at [671, 368] on input "0.3" at bounding box center [811, 351] width 56 height 45
type input "4"
type input "0.47"
click at [671, 368] on input "0.025" at bounding box center [870, 351] width 60 height 45
type input "0.05"
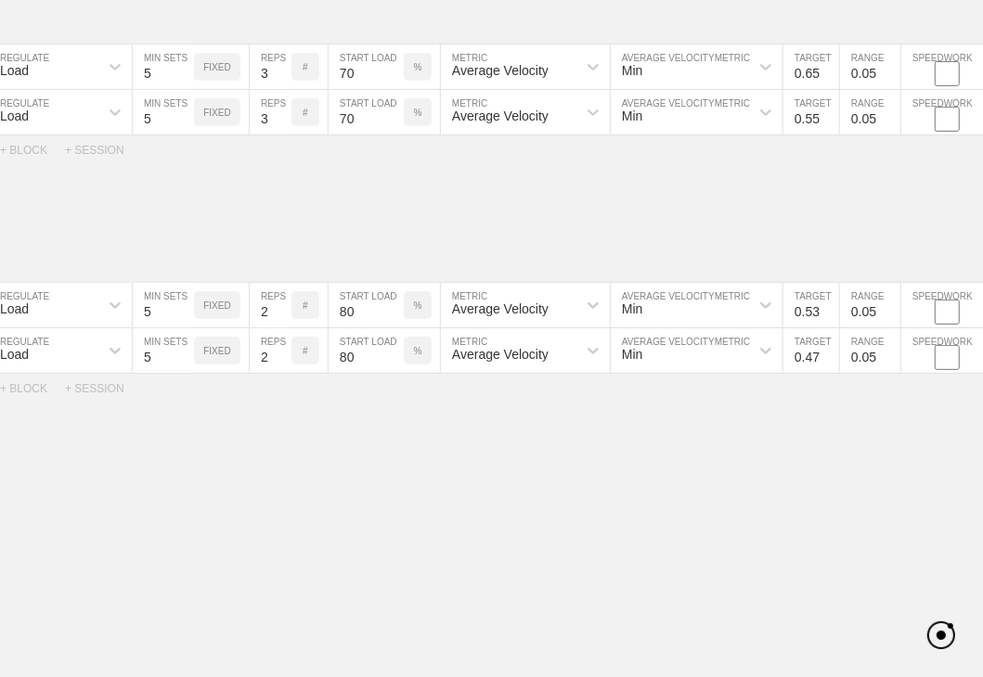
click at [671, 465] on div "WEEK 1 DUPLICATE DELETE SESSION 1 Standard Block DUPLICATE INSERT MOVEMENT AFTE…" at bounding box center [491, 90] width 983 height 1281
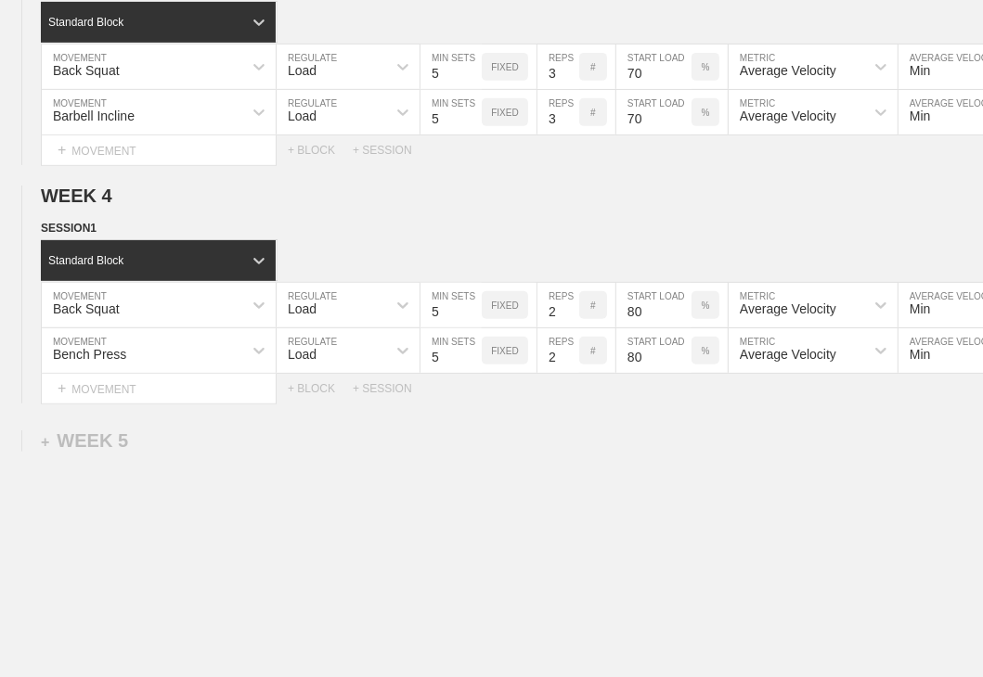
scroll to position [0, 0]
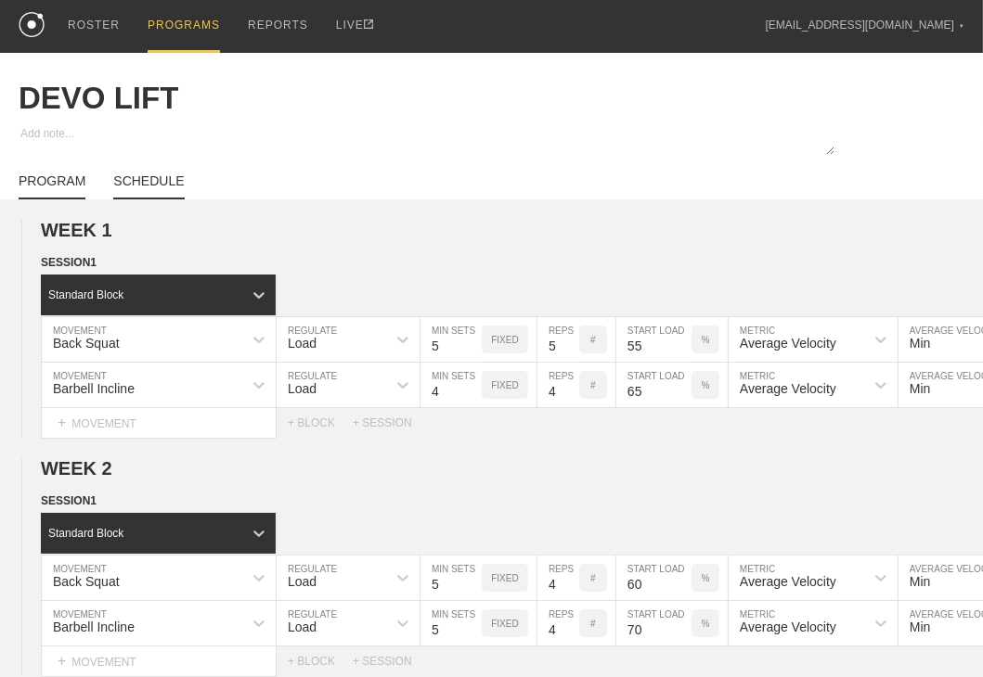
click at [161, 195] on link "SCHEDULE" at bounding box center [148, 187] width 71 height 26
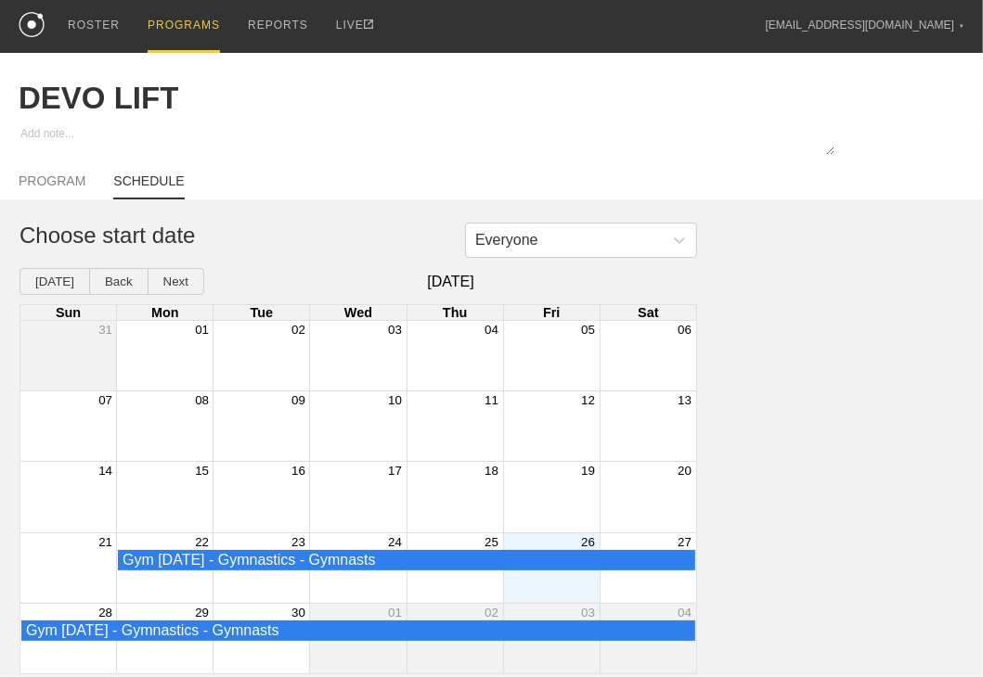
scroll to position [10, 0]
click at [553, 581] on div "Month View" at bounding box center [551, 569] width 97 height 70
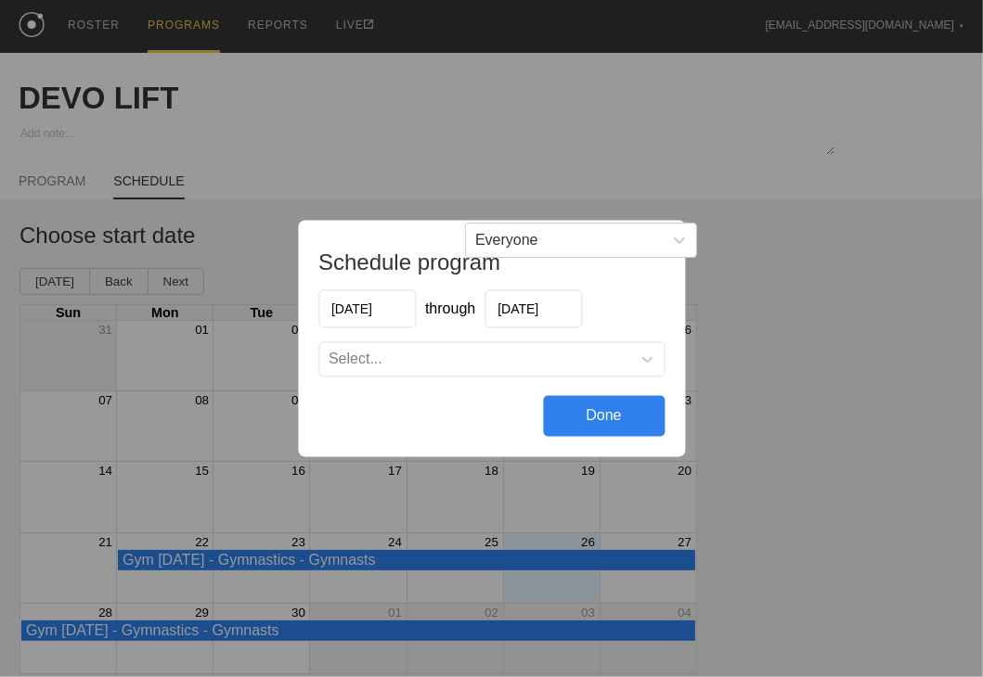
click at [405, 361] on div "Select..." at bounding box center [474, 360] width 311 height 19
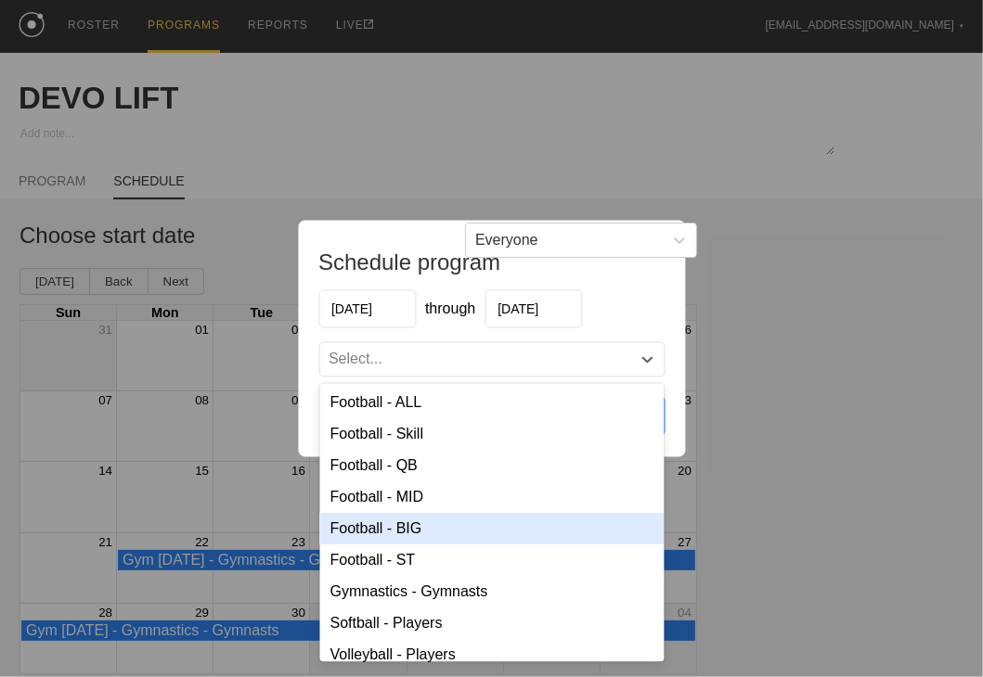
click at [406, 532] on div "Football - BIG" at bounding box center [491, 530] width 344 height 32
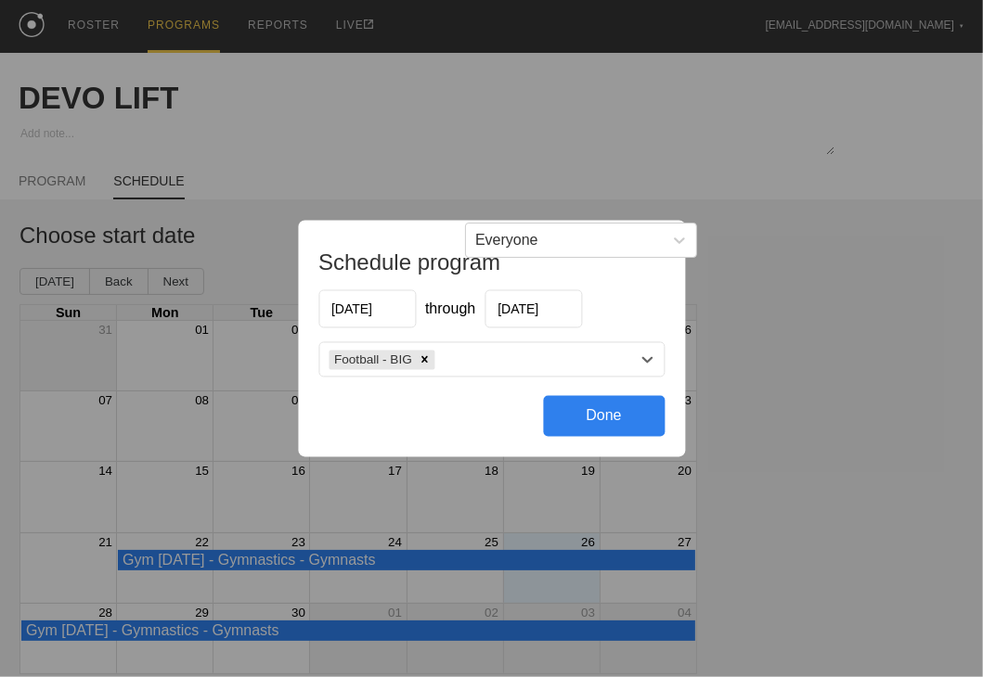
click at [485, 352] on div "Football - BIG" at bounding box center [474, 359] width 311 height 27
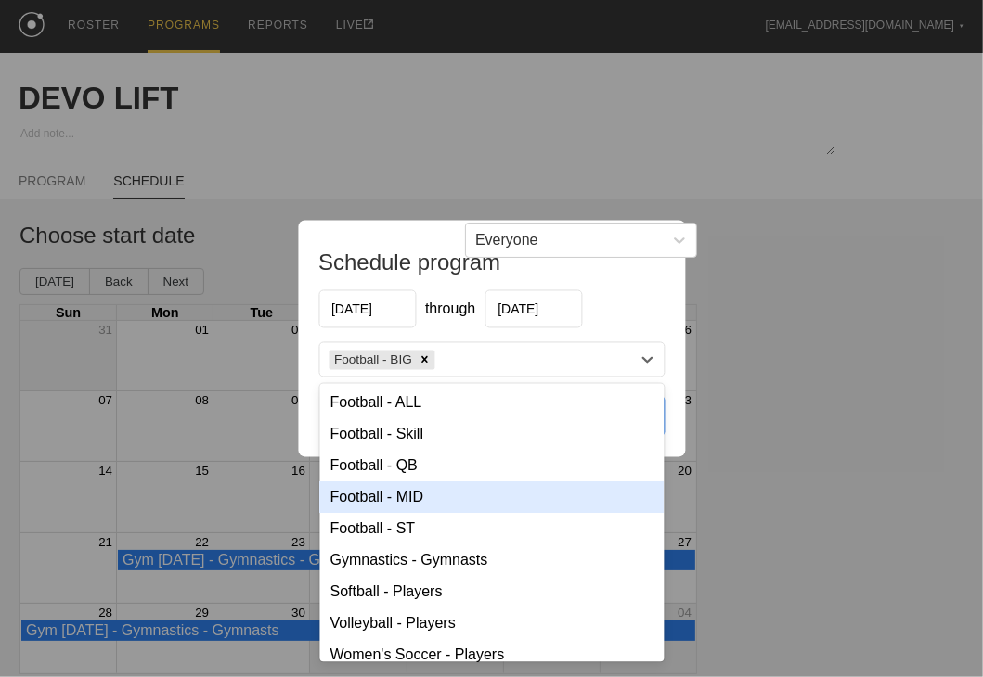
click at [407, 488] on div "Football - MID" at bounding box center [491, 499] width 344 height 32
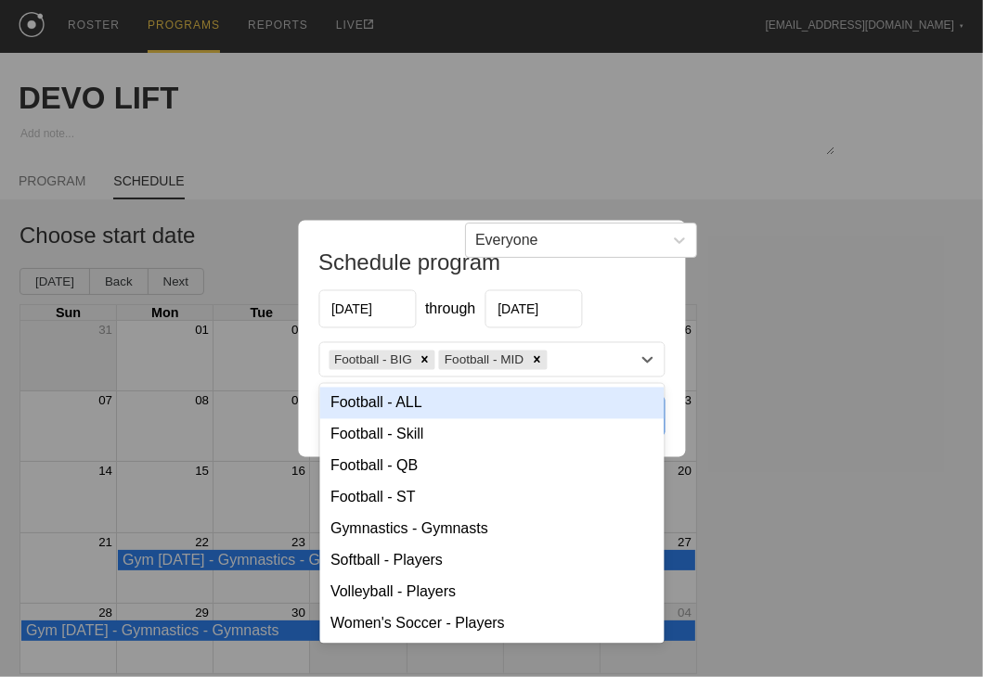
click at [573, 360] on div "Football - BIG Football - MID" at bounding box center [474, 359] width 311 height 27
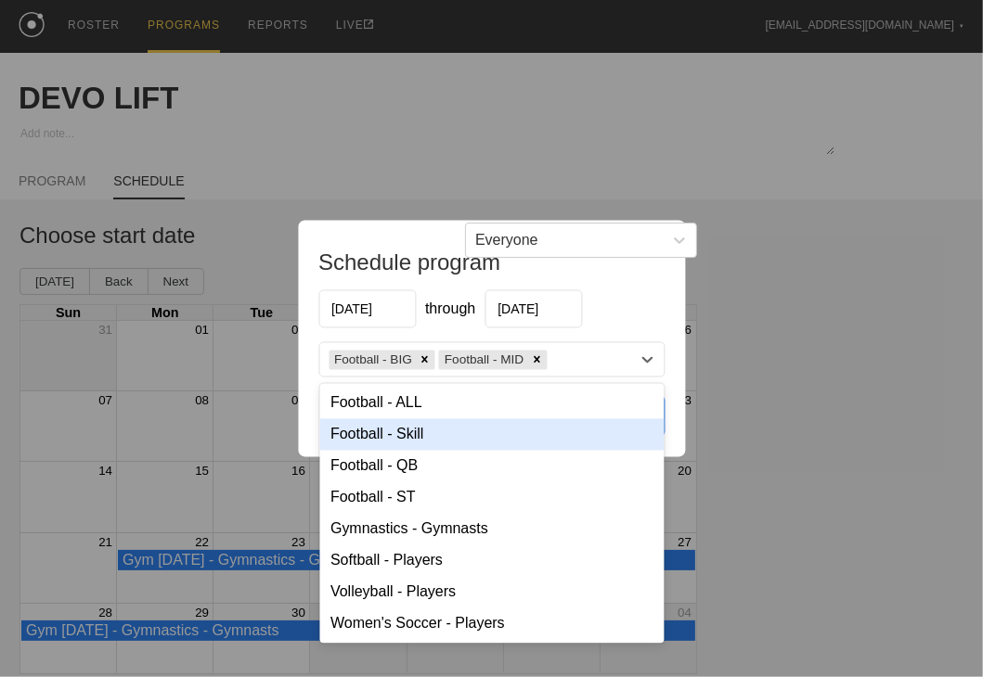
click at [401, 446] on div "Football - Skill" at bounding box center [491, 435] width 344 height 32
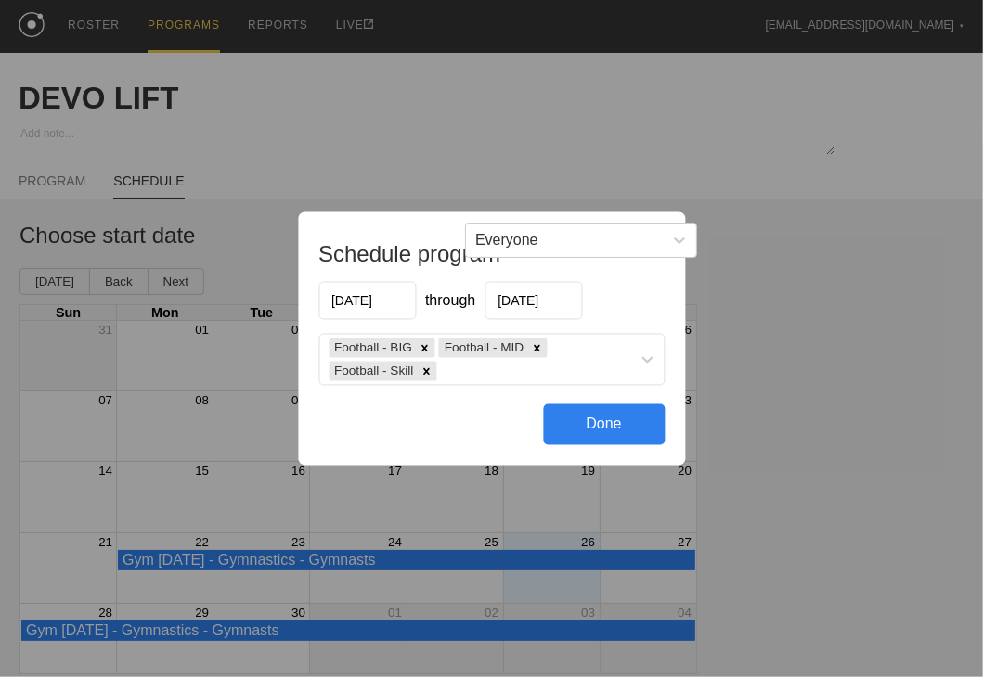
click at [592, 434] on div "Done" at bounding box center [604, 425] width 122 height 41
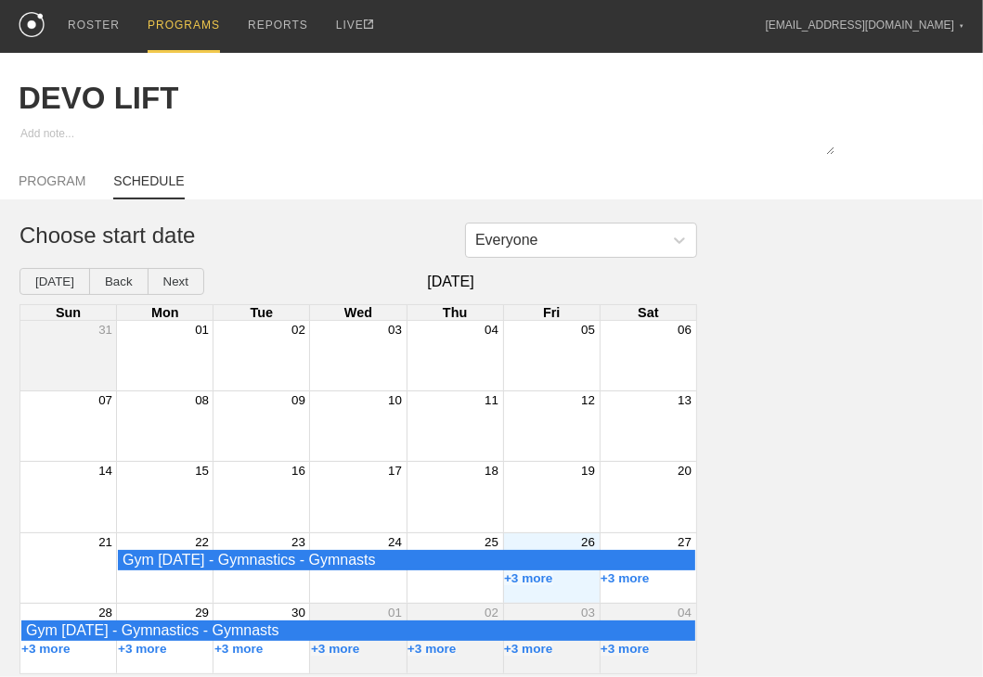
click at [197, 9] on div "PROGRAMS" at bounding box center [184, 26] width 72 height 53
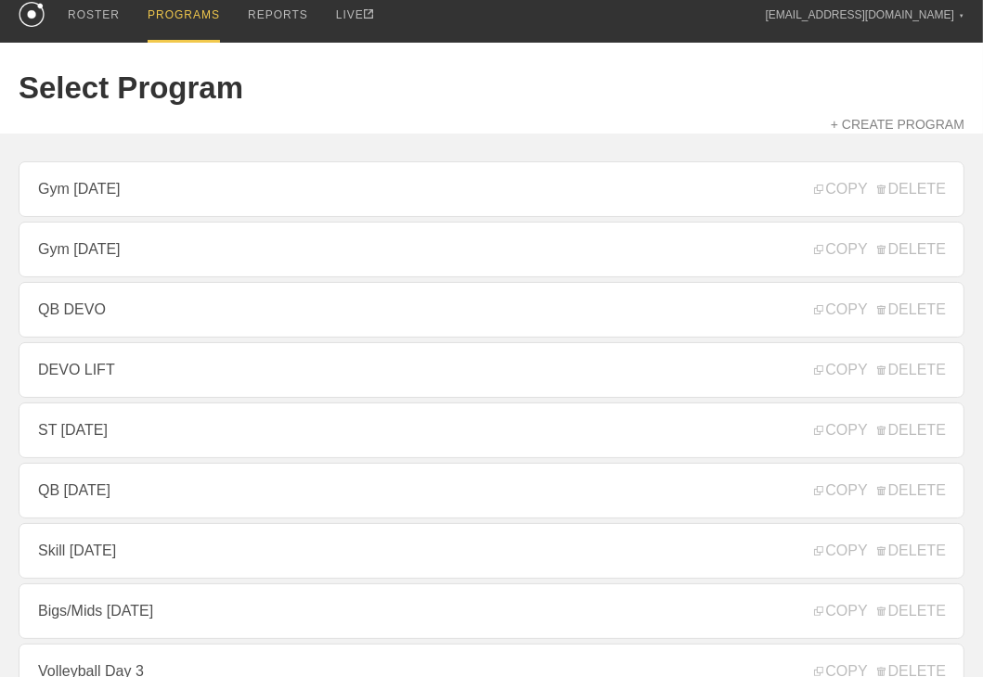
click at [102, 316] on link "QB DEVO" at bounding box center [492, 310] width 946 height 56
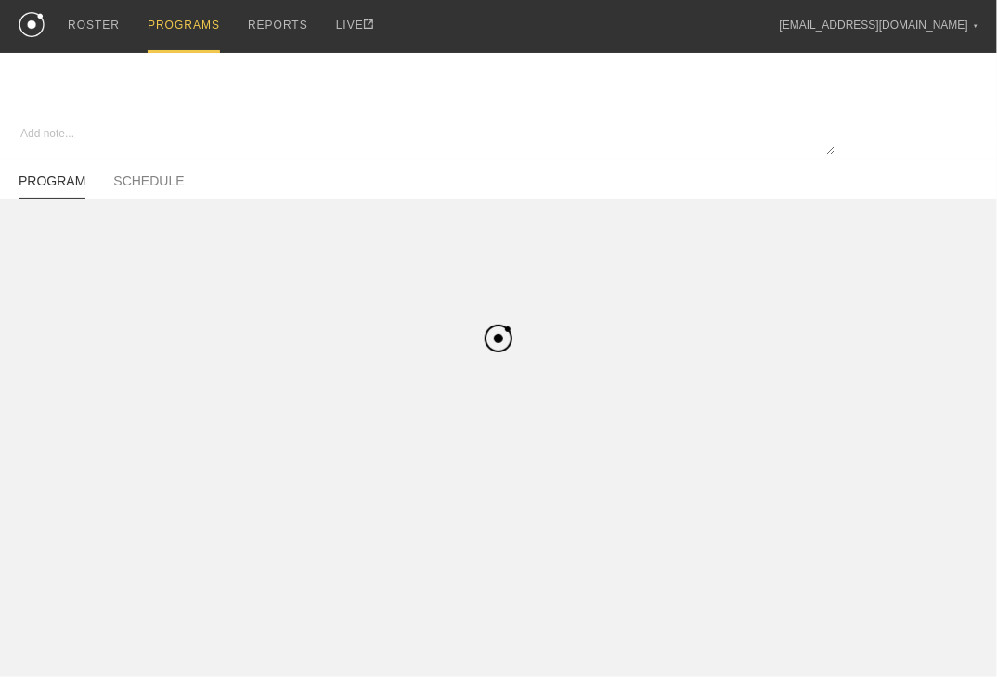
type textarea "x"
type input "QB DEVO"
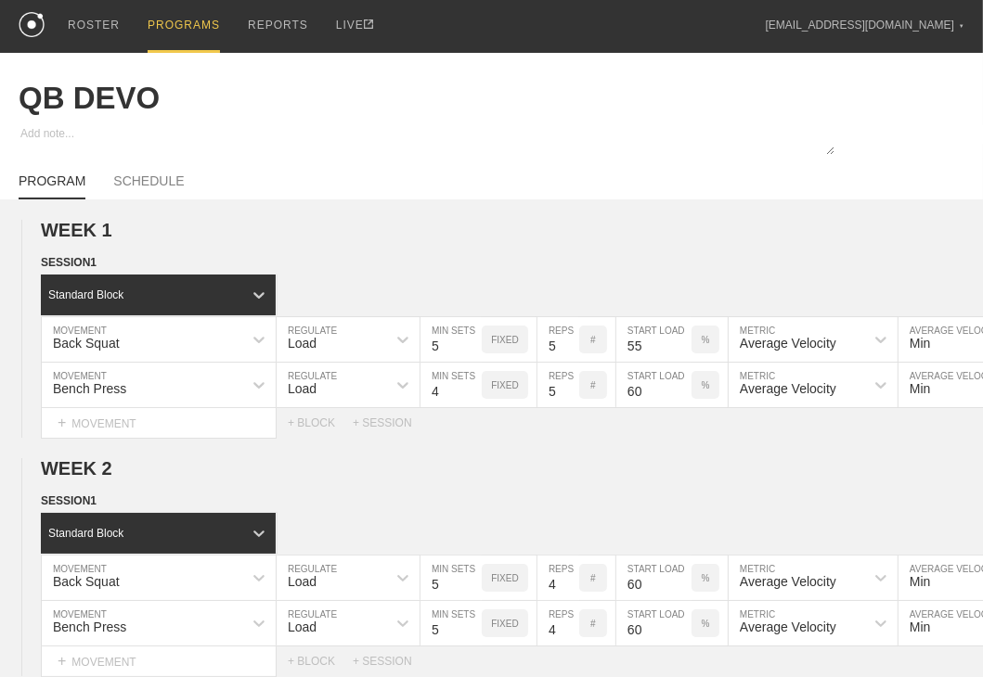
scroll to position [590, 0]
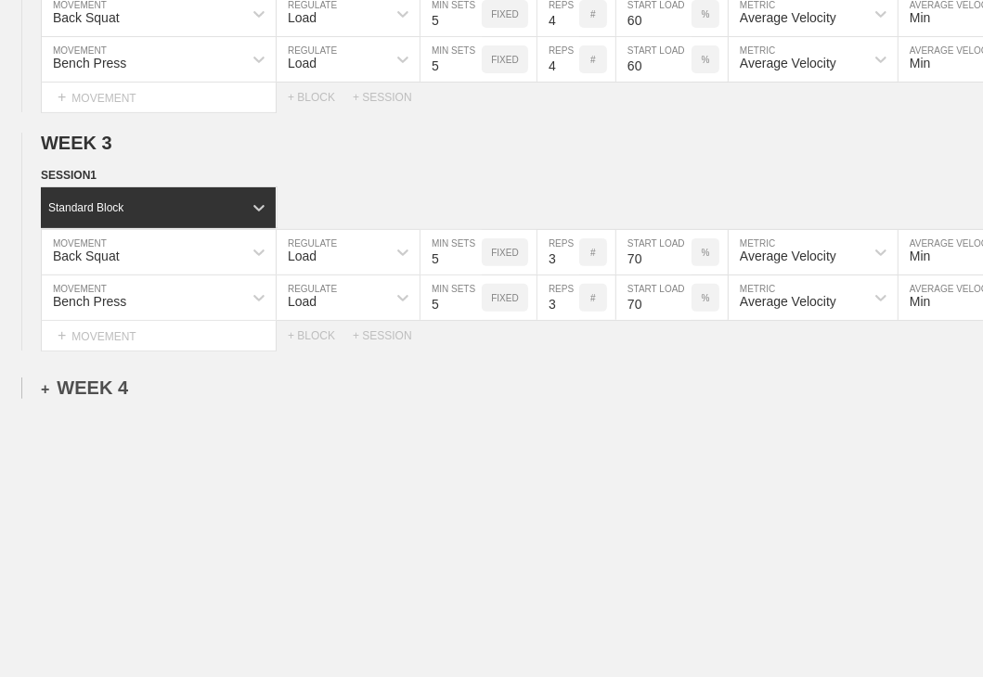
click at [97, 378] on div "+ WEEK 4" at bounding box center [84, 388] width 87 height 21
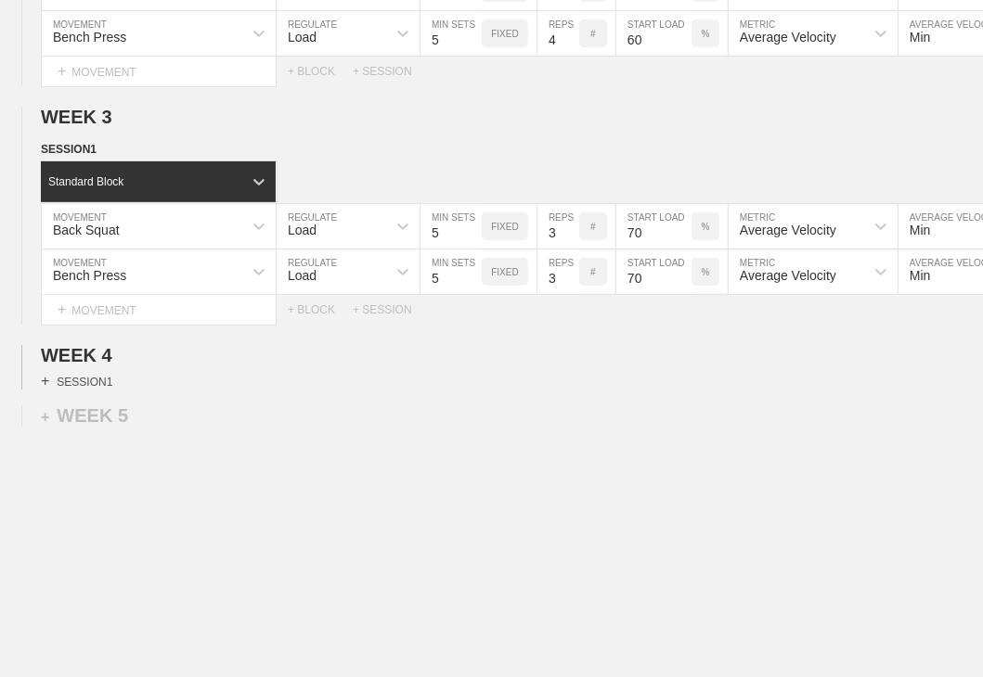
click at [89, 390] on div "+ SESSION 1" at bounding box center [76, 381] width 71 height 17
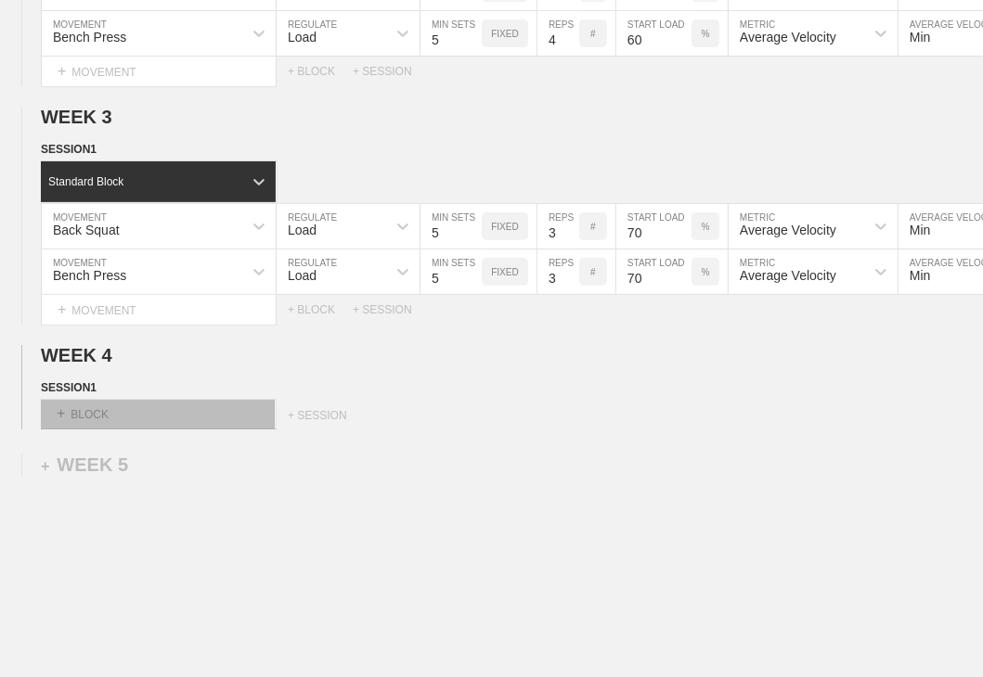
click at [86, 426] on div "+ BLOCK" at bounding box center [158, 415] width 234 height 30
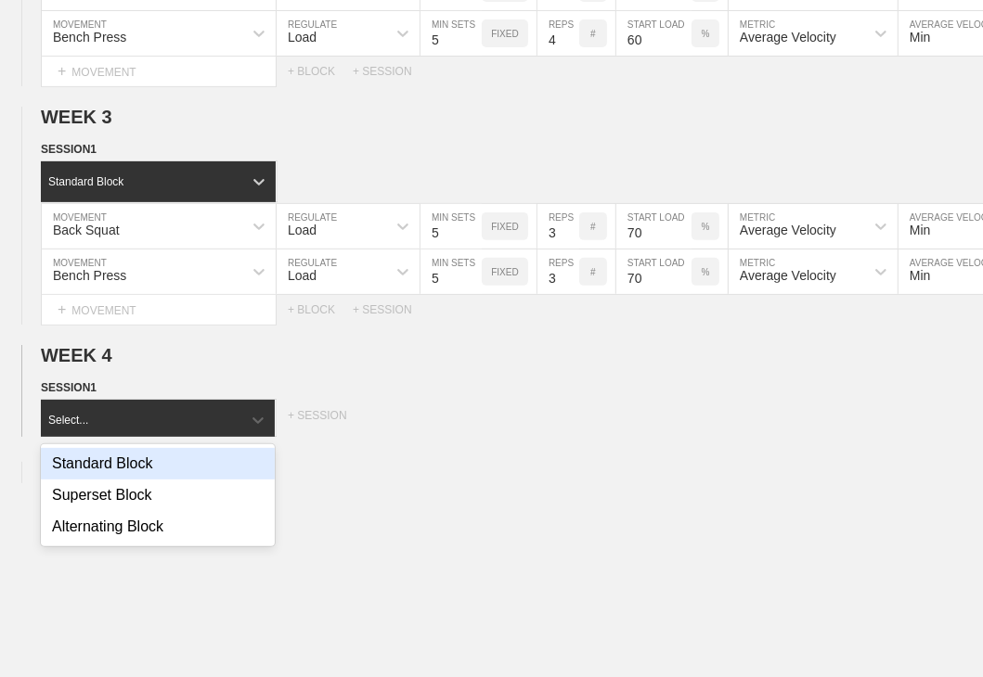
click at [102, 480] on div "Standard Block" at bounding box center [158, 464] width 234 height 32
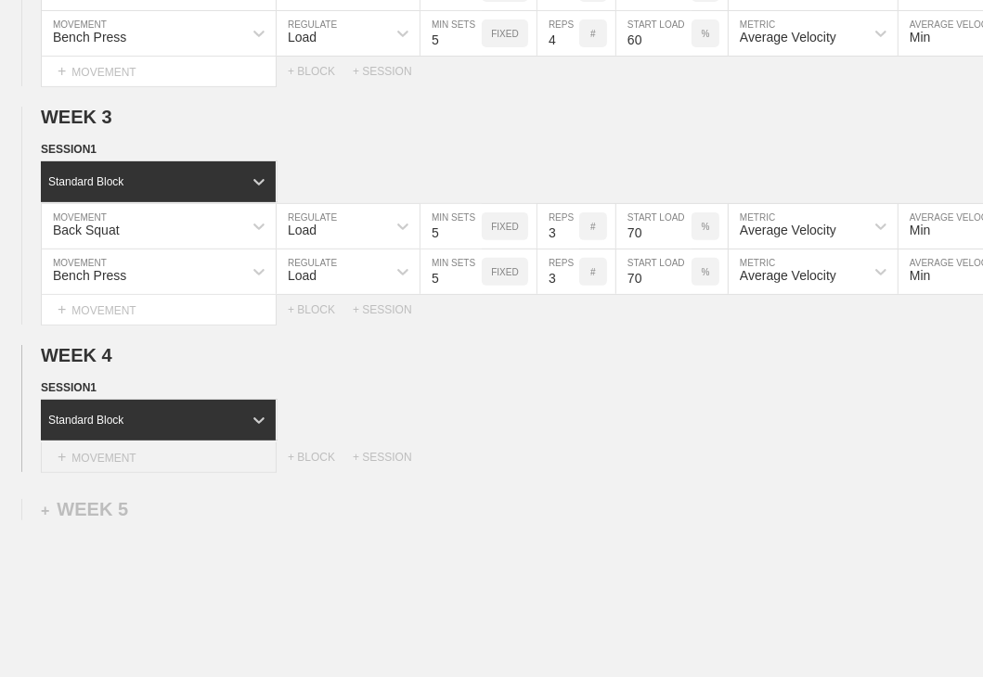
click at [107, 473] on div "+ MOVEMENT" at bounding box center [159, 458] width 236 height 31
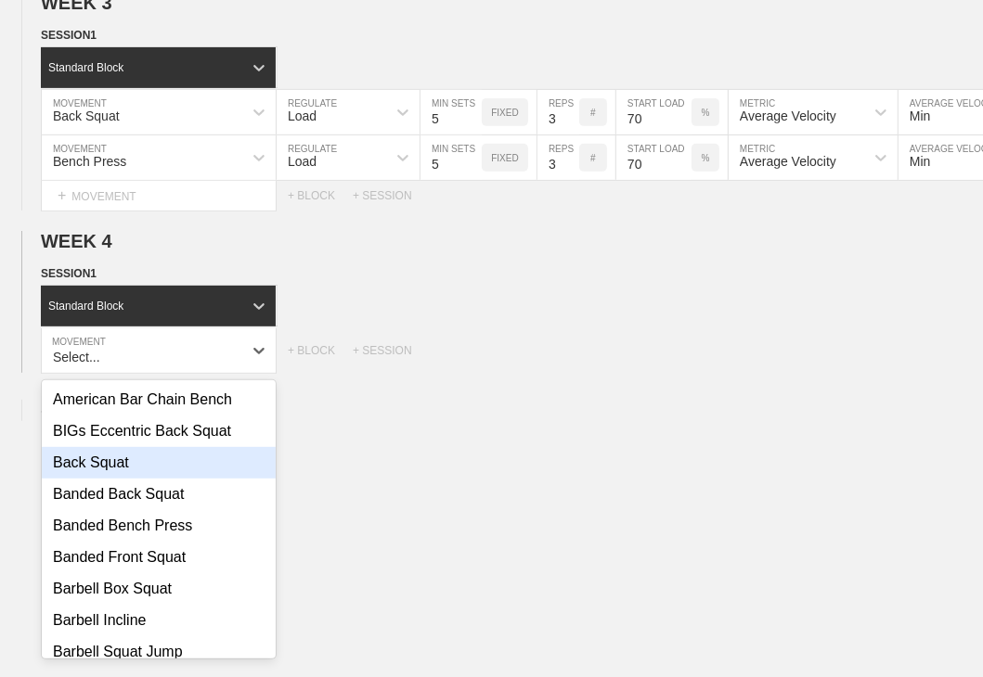
scroll to position [705, 0]
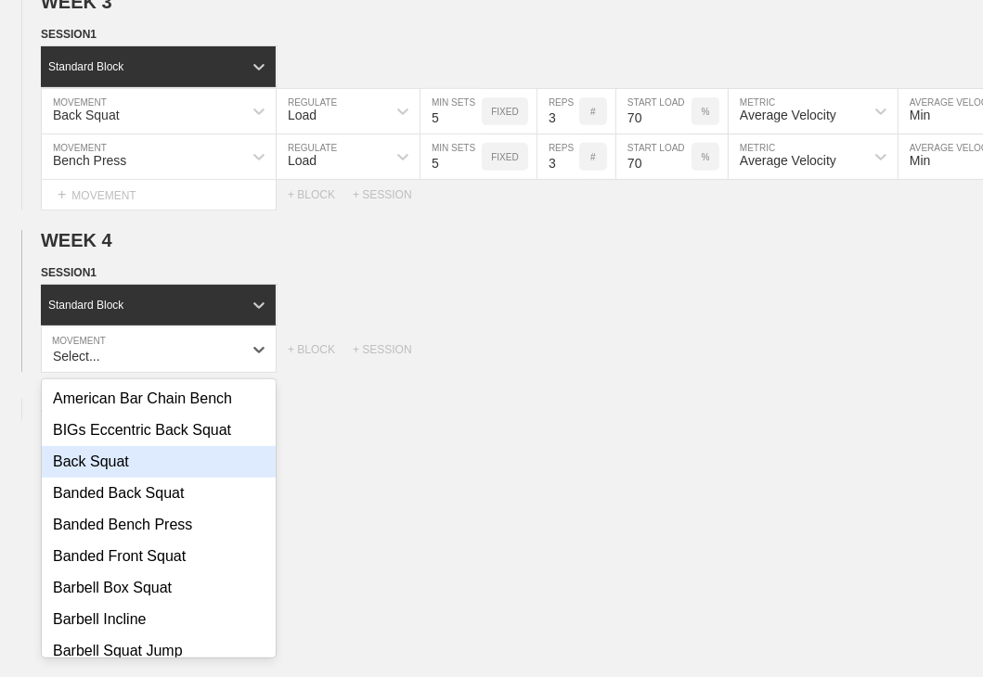
click at [105, 478] on div "Back Squat" at bounding box center [159, 462] width 234 height 32
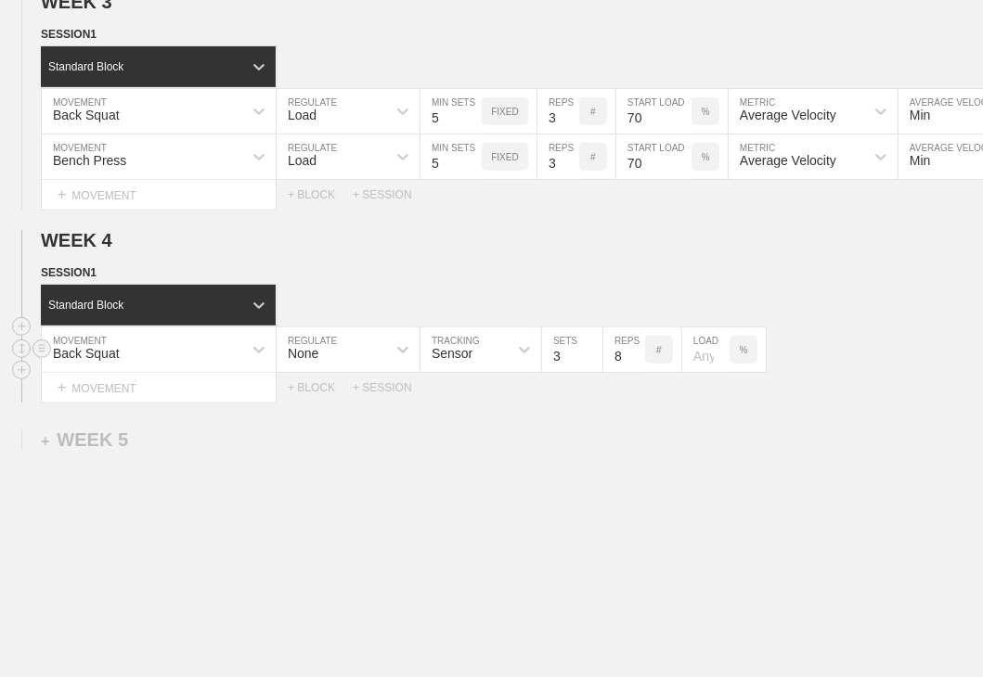
click at [344, 366] on div "None" at bounding box center [332, 350] width 110 height 32
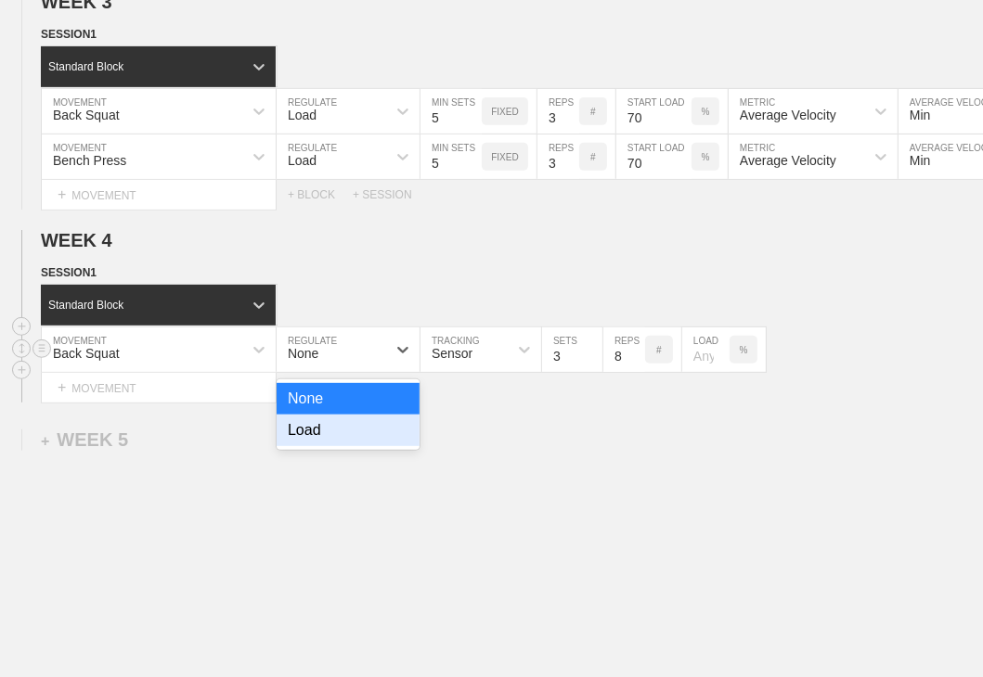
click at [330, 445] on div "Load" at bounding box center [348, 431] width 143 height 32
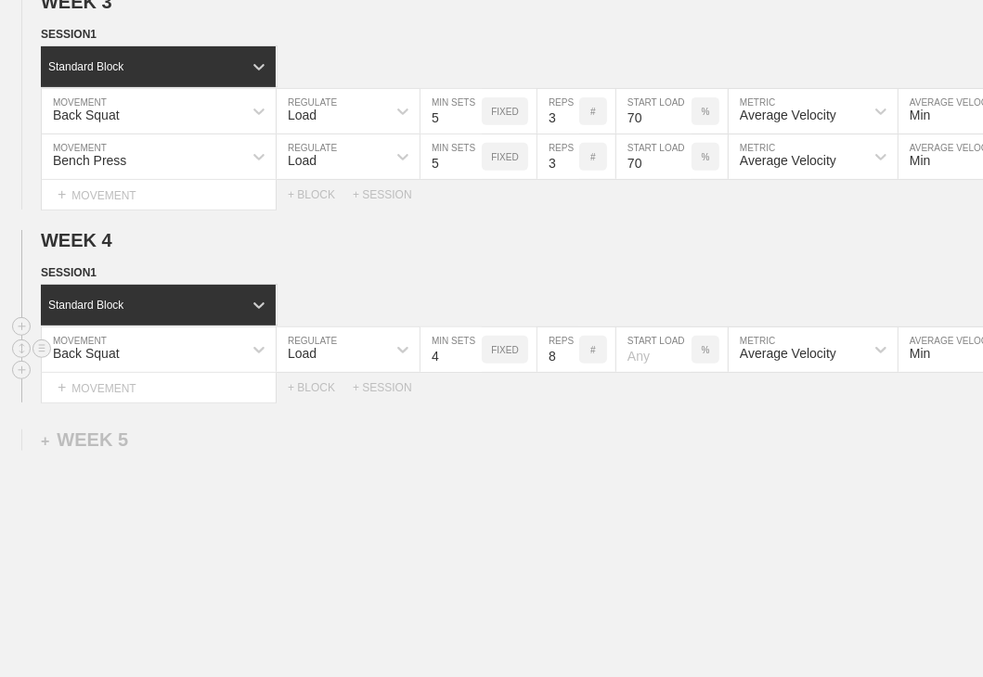
click at [471, 361] on input "4" at bounding box center [450, 350] width 61 height 45
type input "5"
click at [471, 361] on input "5" at bounding box center [450, 350] width 61 height 45
click at [571, 372] on input "7" at bounding box center [558, 350] width 42 height 45
click at [571, 372] on input "6" at bounding box center [558, 350] width 42 height 45
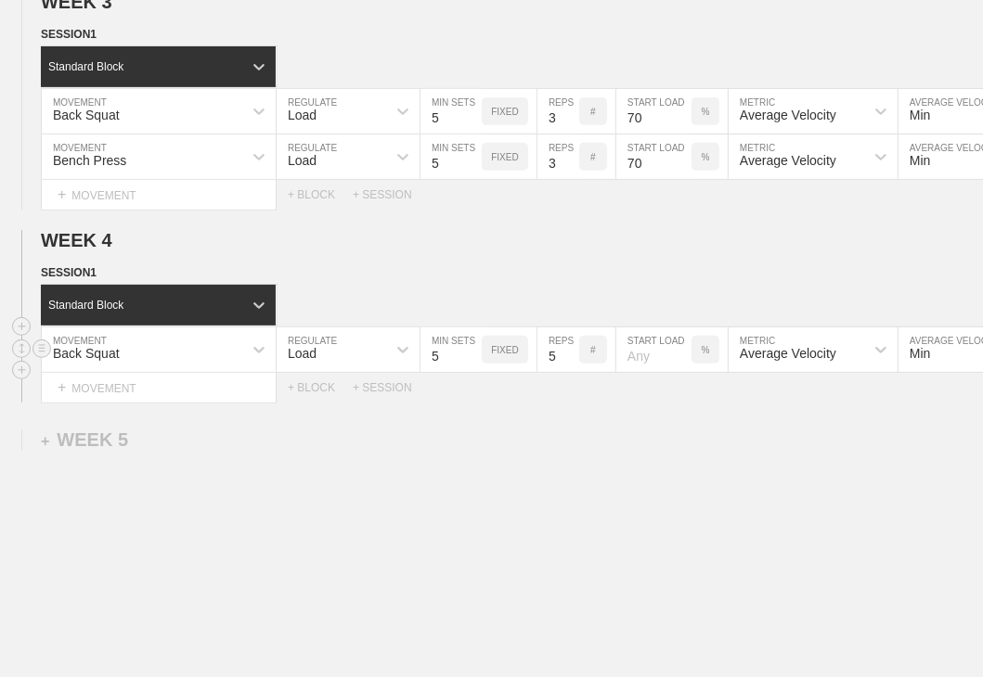
click at [571, 372] on input "5" at bounding box center [558, 350] width 42 height 45
click at [571, 372] on input "2" at bounding box center [558, 350] width 42 height 45
click at [571, 372] on input "1" at bounding box center [558, 350] width 42 height 45
type input "2"
click at [568, 365] on input "2" at bounding box center [558, 350] width 42 height 45
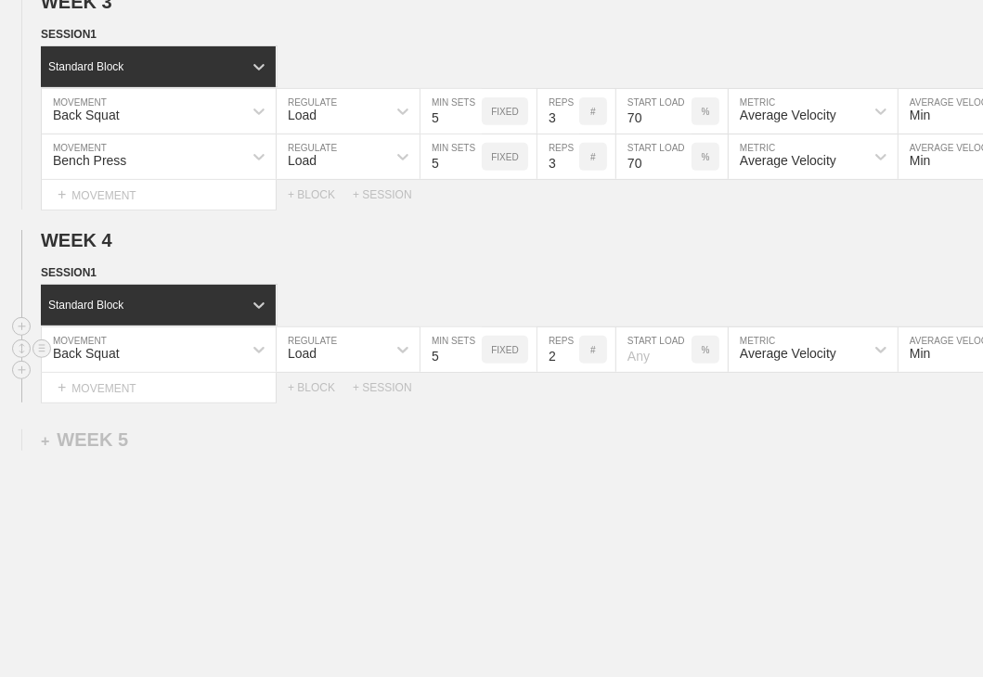
click at [633, 371] on input "number" at bounding box center [653, 350] width 75 height 45
drag, startPoint x: 634, startPoint y: 376, endPoint x: 645, endPoint y: 380, distance: 11.7
click at [639, 372] on input "number" at bounding box center [653, 350] width 75 height 45
type input "80"
click at [671, 455] on div "WEEK 1 DUPLICATE DELETE SESSION 1 Standard Block DUPLICATE INSERT MOVEMENT AFTE…" at bounding box center [491, 111] width 983 height 1235
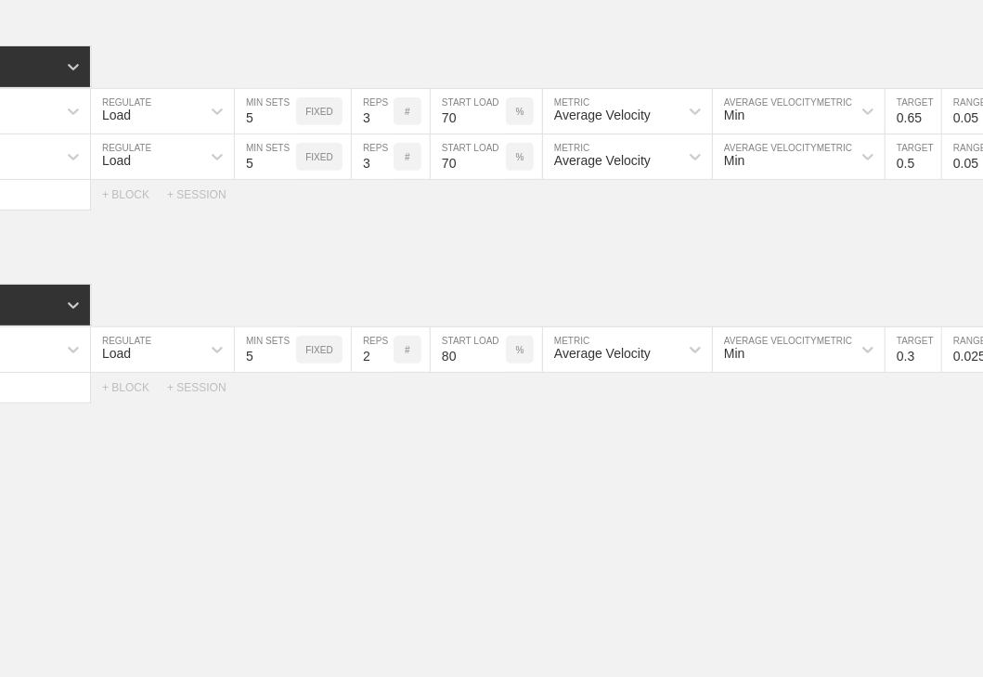
scroll to position [0, 288]
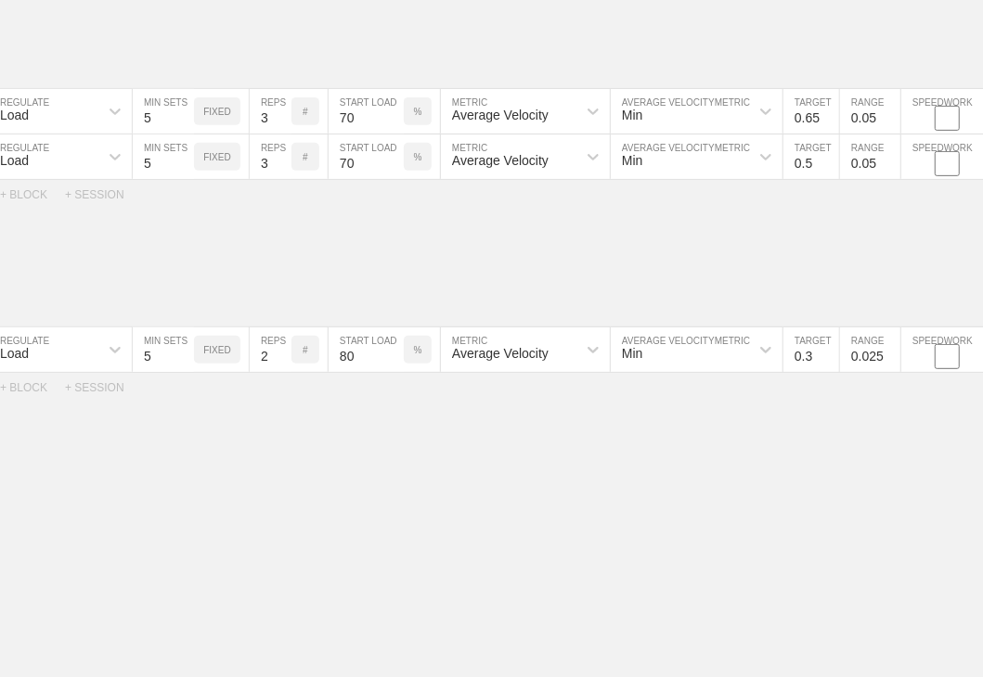
click at [671, 367] on input "0.3" at bounding box center [811, 350] width 56 height 45
type input "0.53"
click at [671, 365] on input "0.025" at bounding box center [870, 350] width 60 height 45
type input "0.05"
click at [671, 454] on div "WEEK 1 DUPLICATE DELETE SESSION 1 Standard Block DUPLICATE INSERT MOVEMENT AFTE…" at bounding box center [491, 111] width 983 height 1235
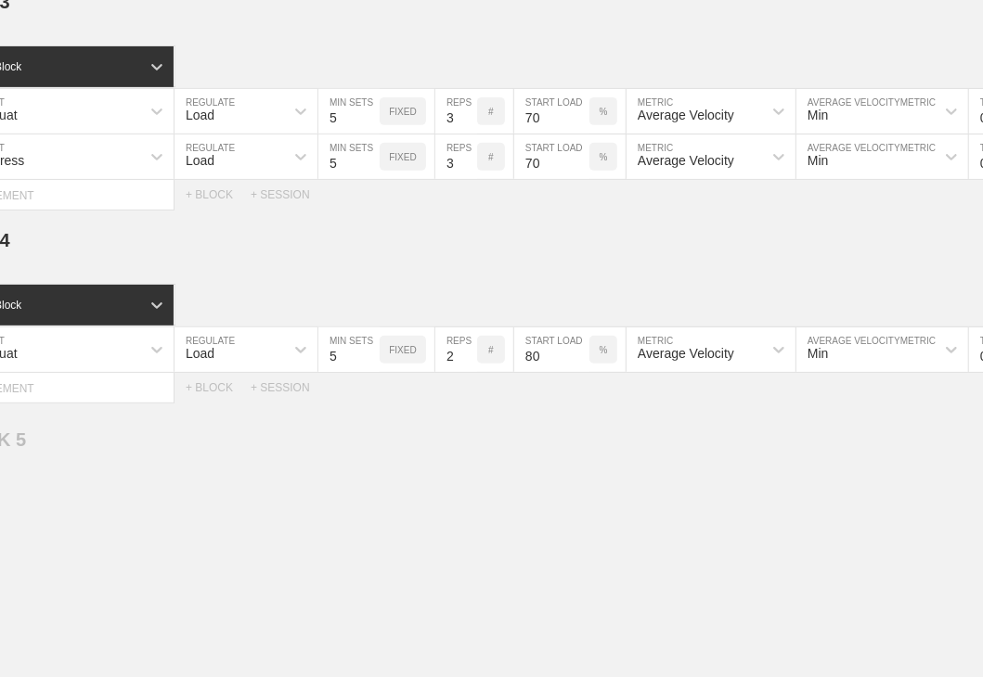
scroll to position [0, 0]
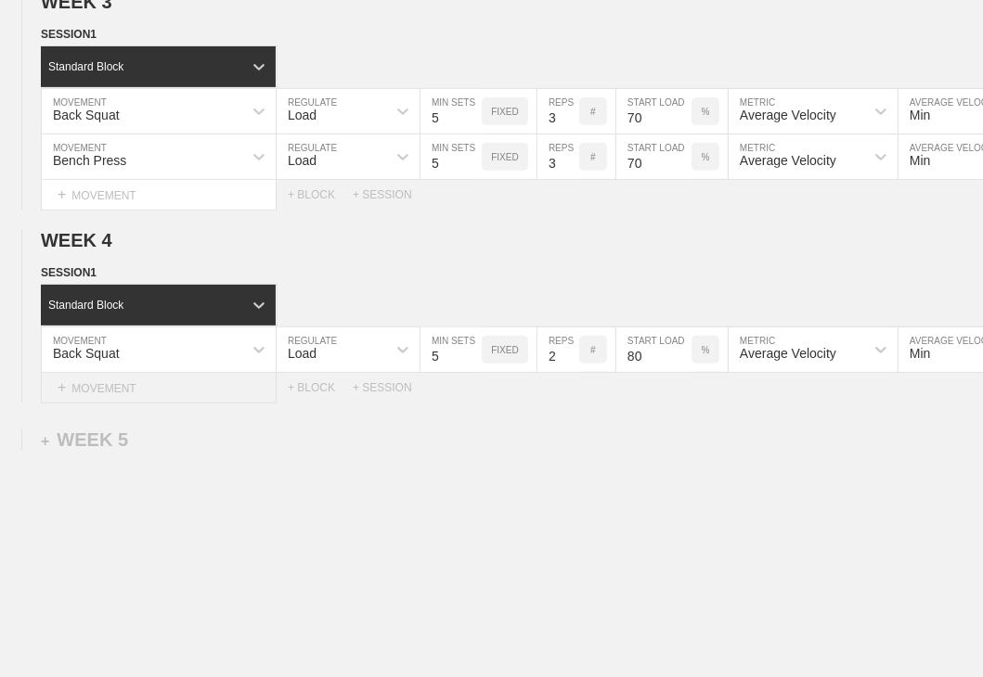
click at [150, 404] on div "+ MOVEMENT" at bounding box center [159, 388] width 236 height 31
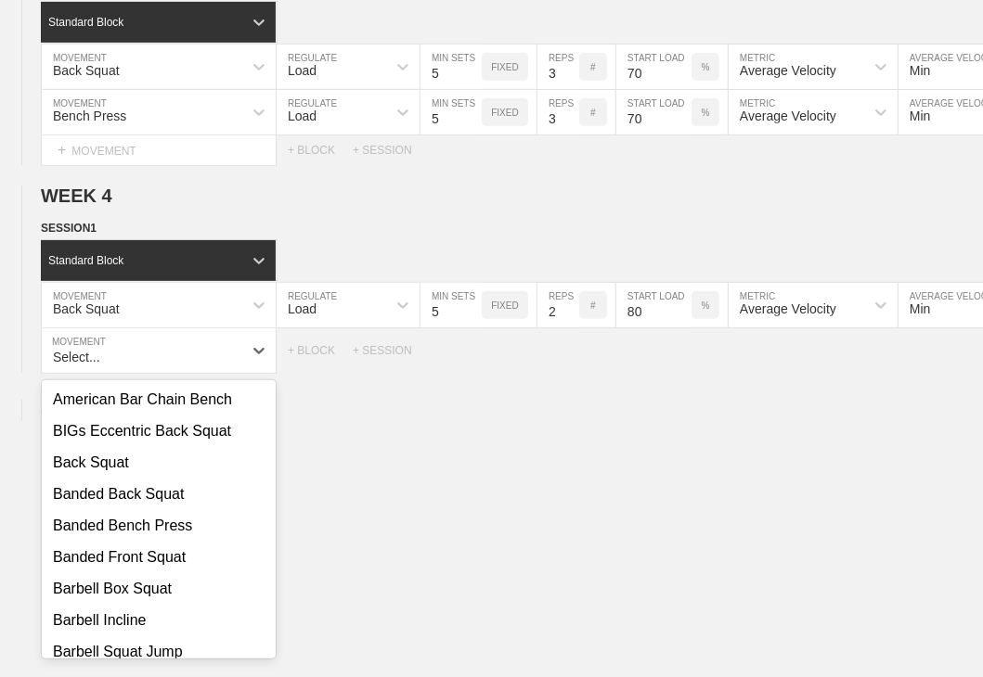
scroll to position [186, 0]
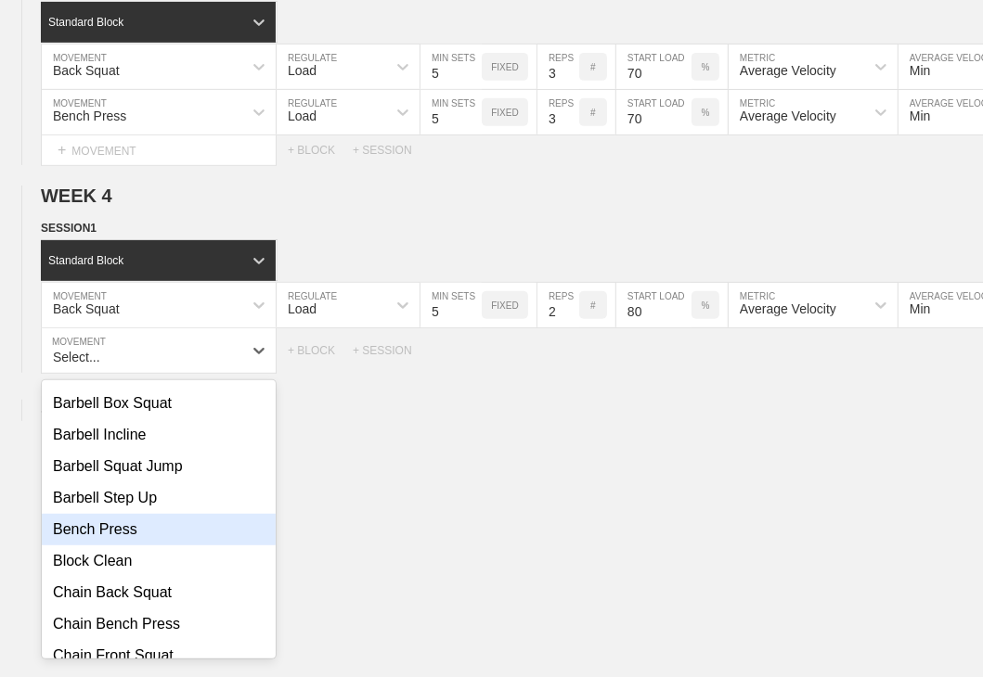
click at [106, 541] on div "Bench Press" at bounding box center [159, 530] width 234 height 32
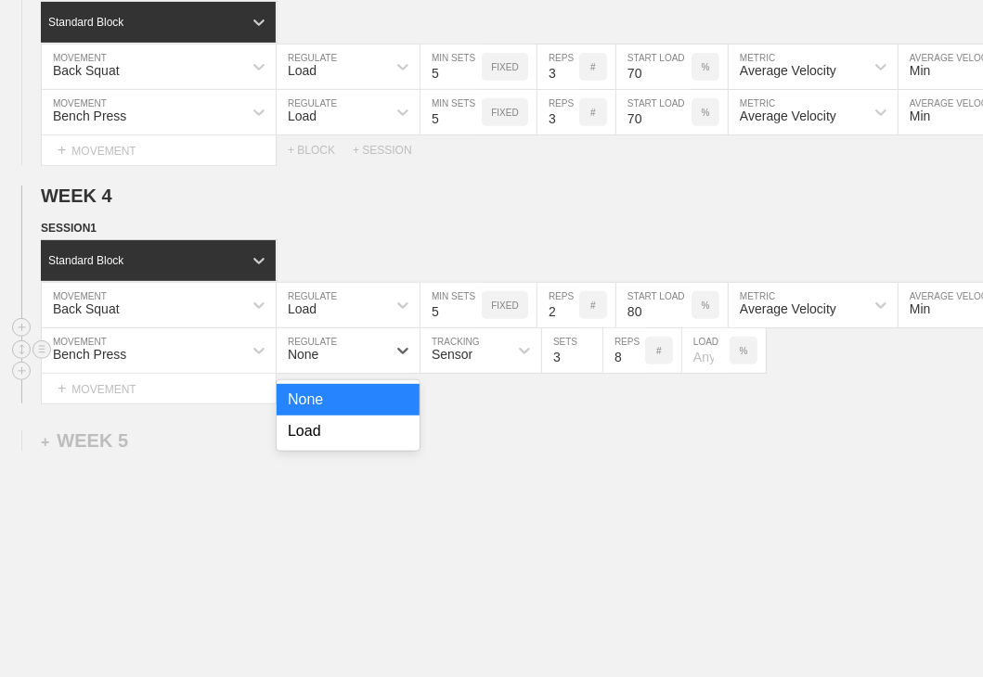
click at [371, 361] on div "None" at bounding box center [332, 351] width 110 height 32
click at [353, 434] on div "Load" at bounding box center [348, 432] width 143 height 32
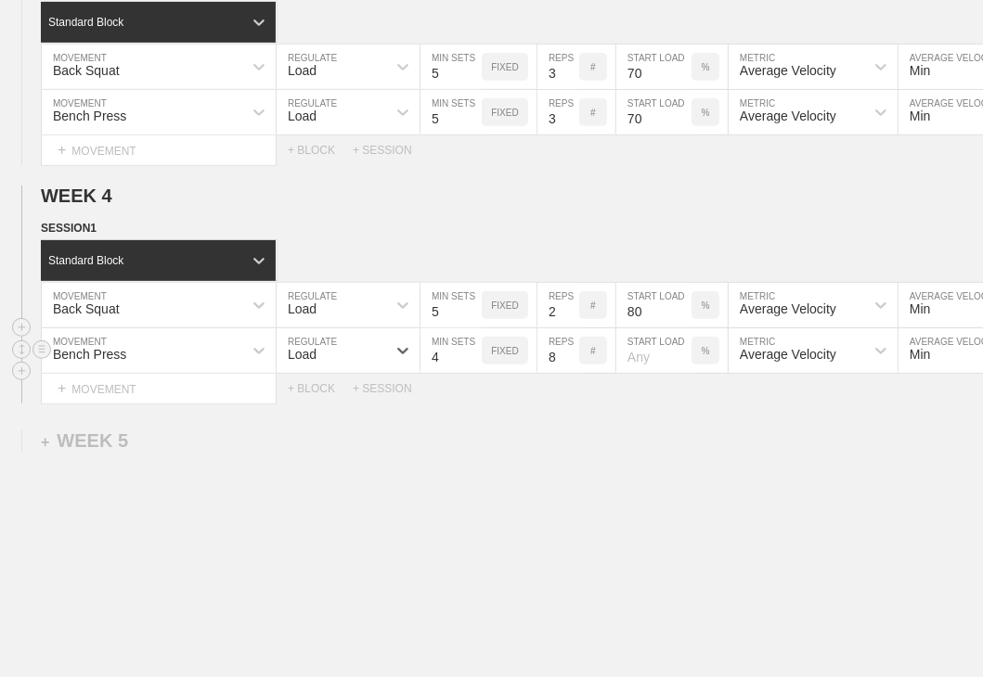
click at [471, 364] on input "4" at bounding box center [450, 351] width 61 height 45
type input "5"
click at [471, 364] on input "5" at bounding box center [450, 351] width 61 height 45
click at [570, 372] on input "7" at bounding box center [558, 351] width 42 height 45
click at [570, 372] on input "6" at bounding box center [558, 351] width 42 height 45
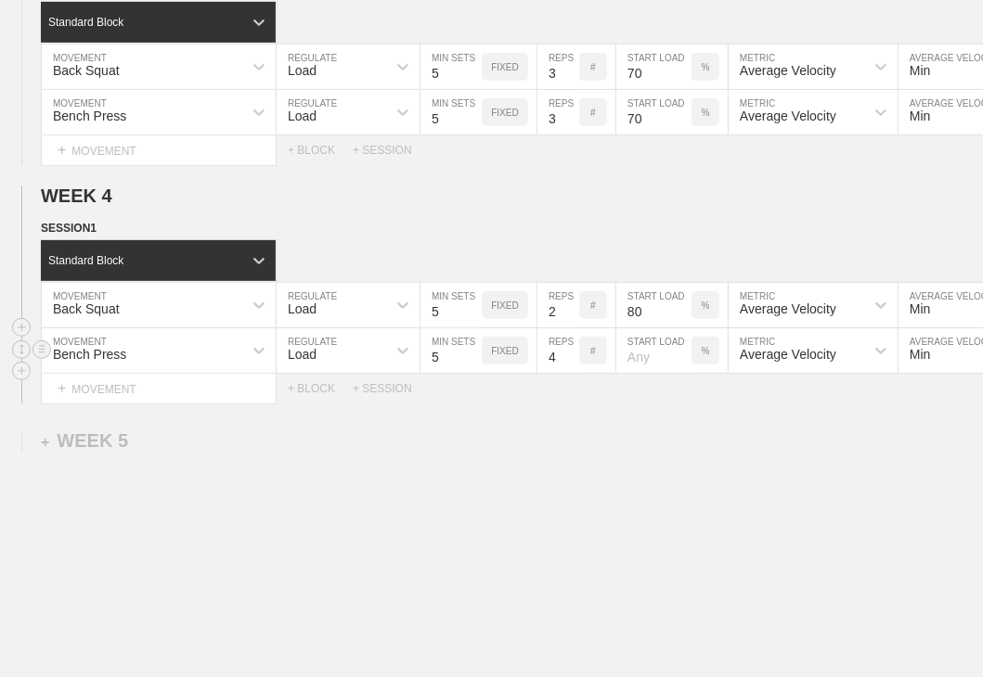
click at [570, 372] on input "4" at bounding box center [558, 351] width 42 height 45
click at [569, 372] on input "3" at bounding box center [558, 351] width 42 height 45
type input "2"
click at [569, 372] on input "2" at bounding box center [558, 351] width 42 height 45
click at [666, 358] on input "number" at bounding box center [653, 351] width 75 height 45
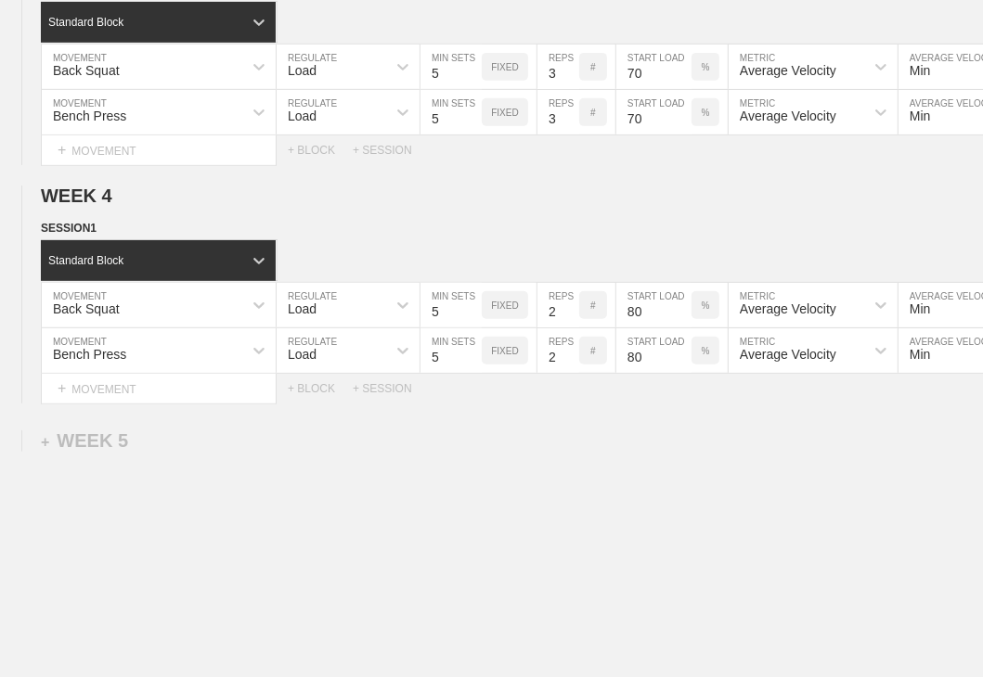
type input "80"
click at [663, 439] on div "WEEK 1 DUPLICATE DELETE SESSION 1 Standard Block DUPLICATE INSERT MOVEMENT AFTE…" at bounding box center [491, 90] width 983 height 1281
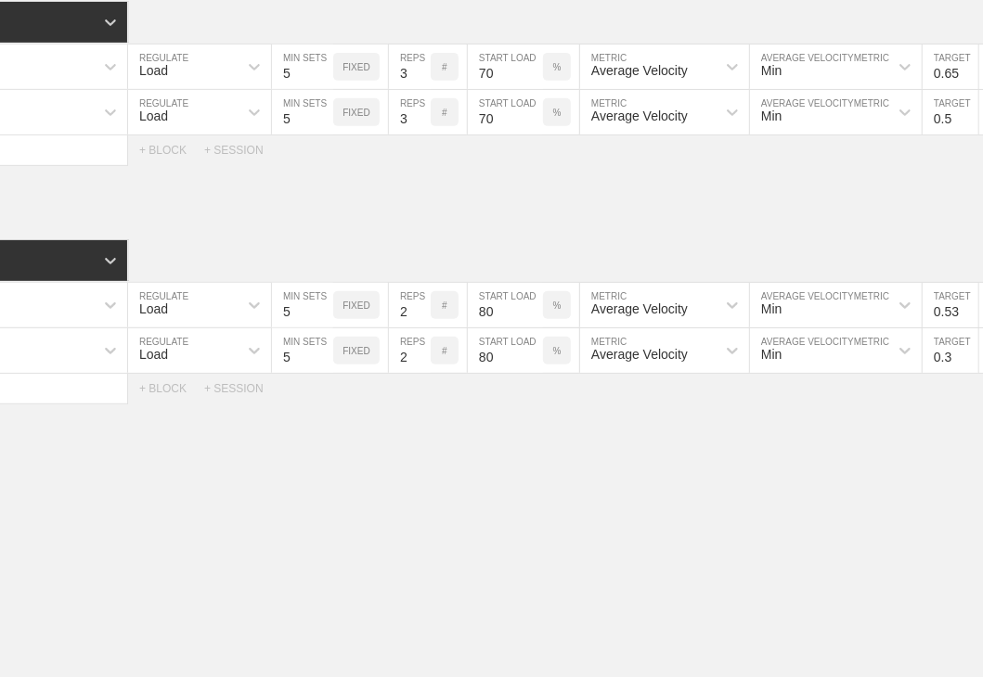
scroll to position [0, 288]
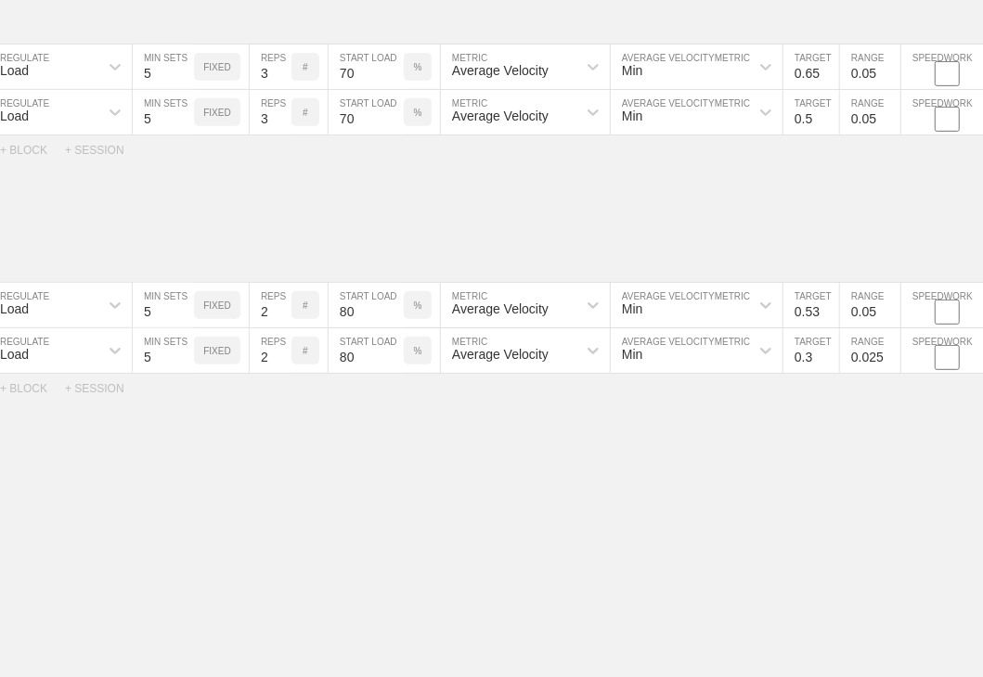
click at [671, 373] on input "0.3" at bounding box center [811, 351] width 56 height 45
type input "0.46"
click at [671, 366] on input "0.025" at bounding box center [870, 351] width 60 height 45
type input "0.05"
click at [671, 459] on div "WEEK 1 DUPLICATE DELETE SESSION 1 Standard Block DUPLICATE INSERT MOVEMENT AFTE…" at bounding box center [491, 90] width 983 height 1281
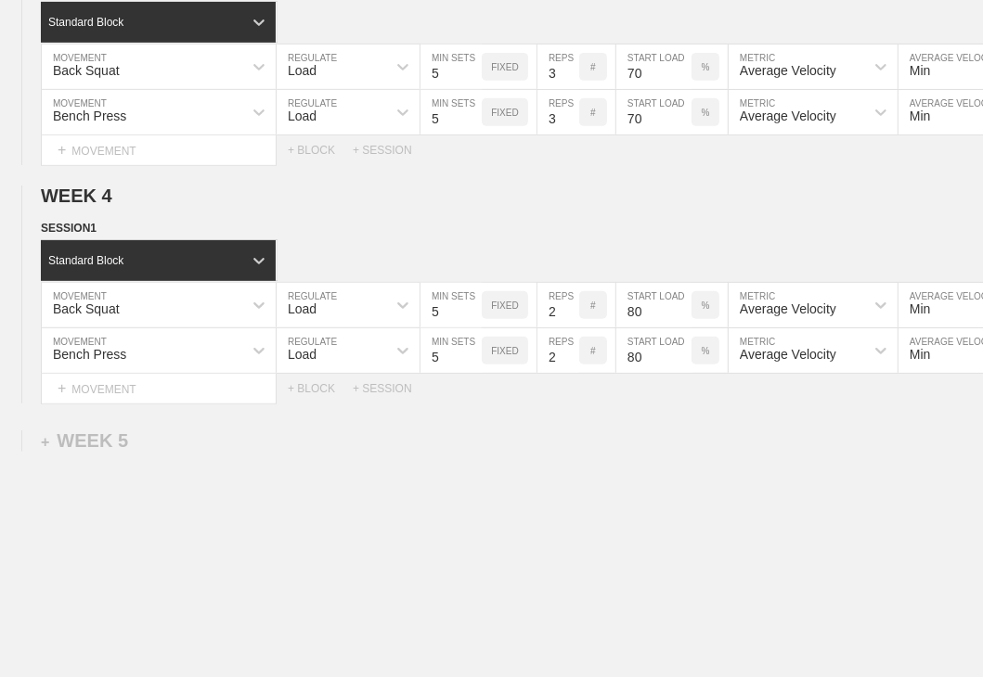
scroll to position [0, 0]
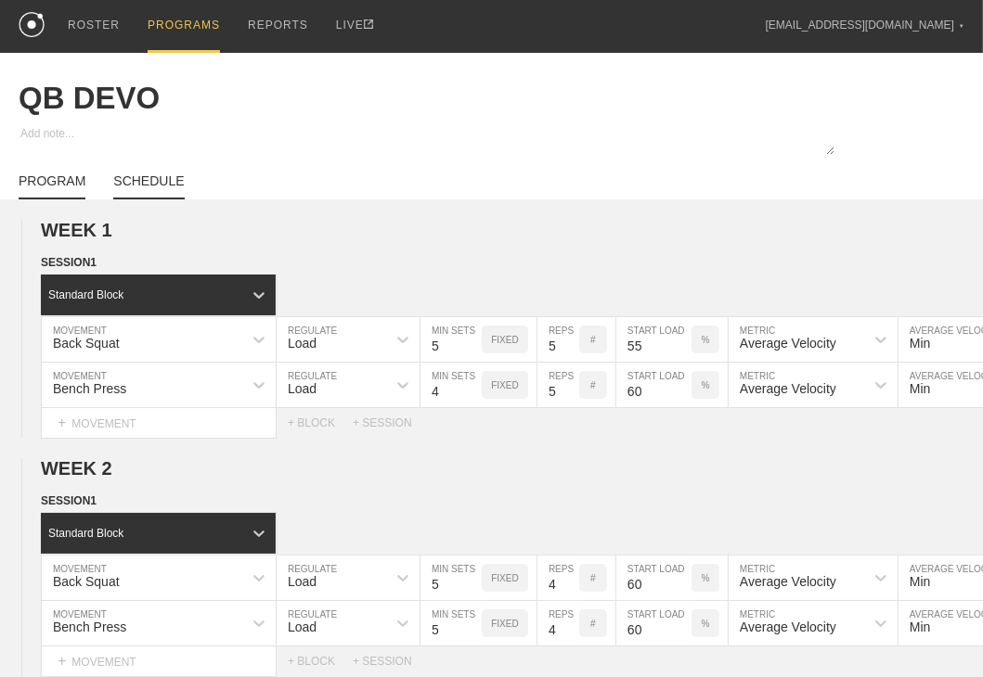
click at [166, 190] on link "SCHEDULE" at bounding box center [148, 187] width 71 height 26
type textarea "x"
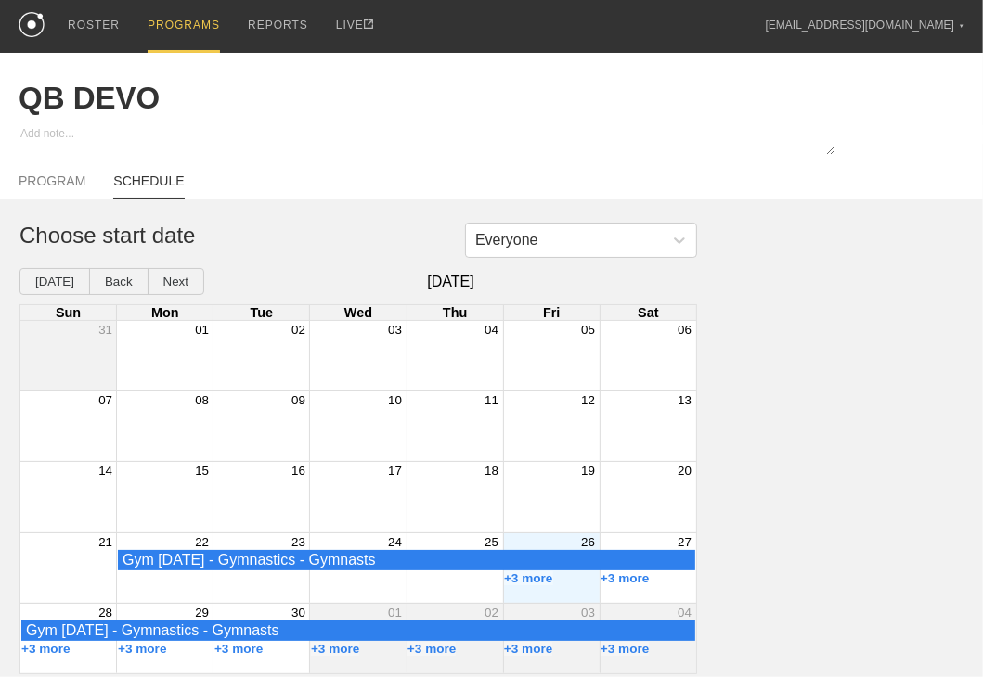
scroll to position [10, 0]
click at [565, 591] on div "Month View" at bounding box center [551, 569] width 97 height 70
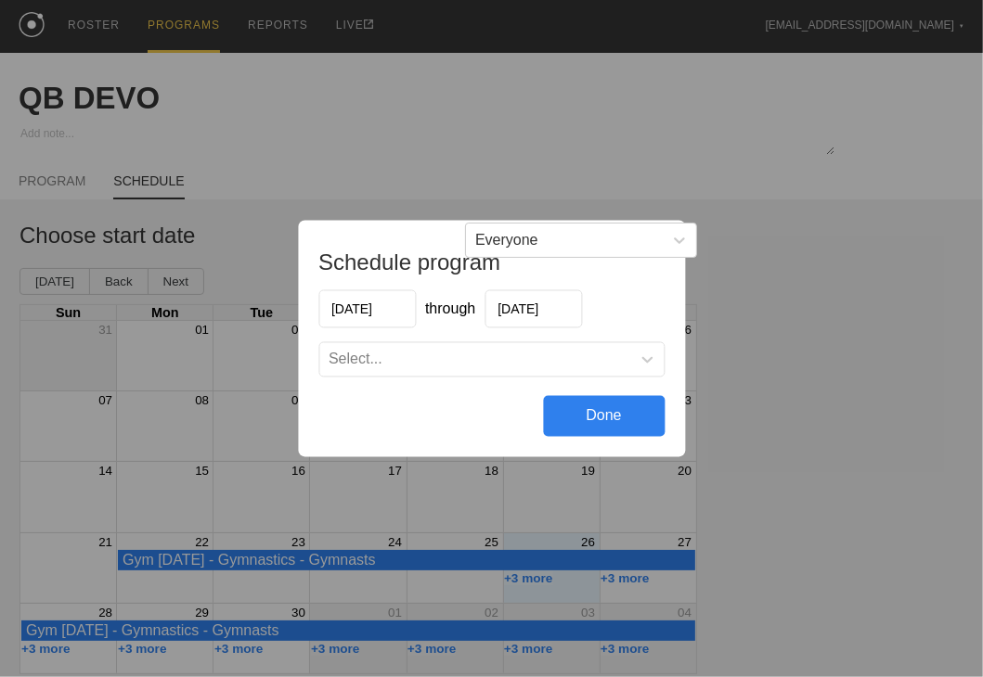
click at [454, 365] on div "Select..." at bounding box center [474, 360] width 311 height 19
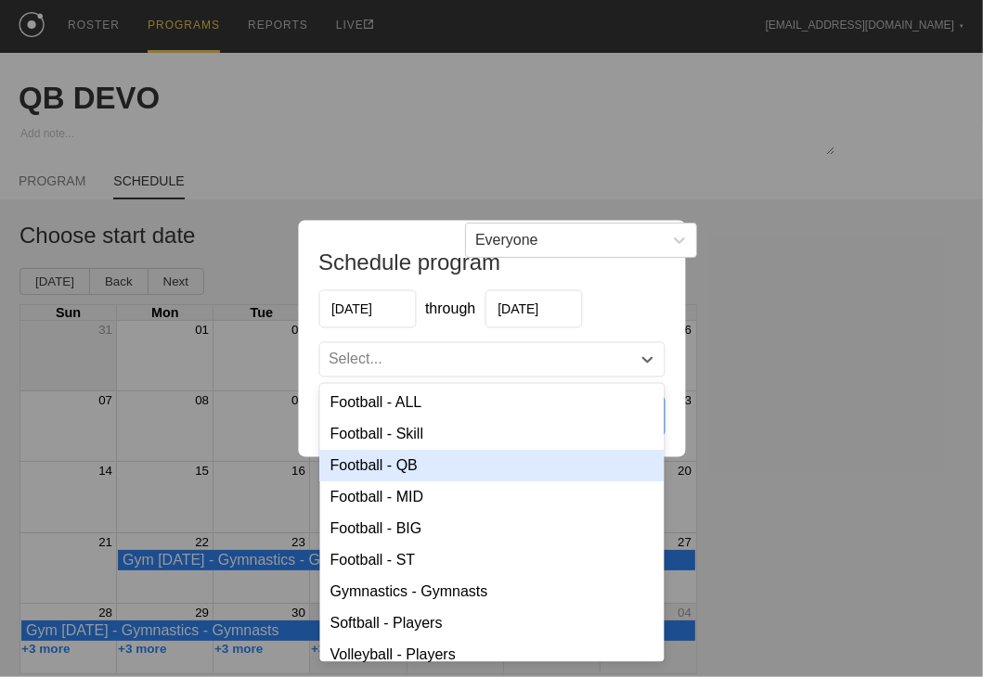
click at [425, 467] on div "Football - QB" at bounding box center [491, 467] width 344 height 32
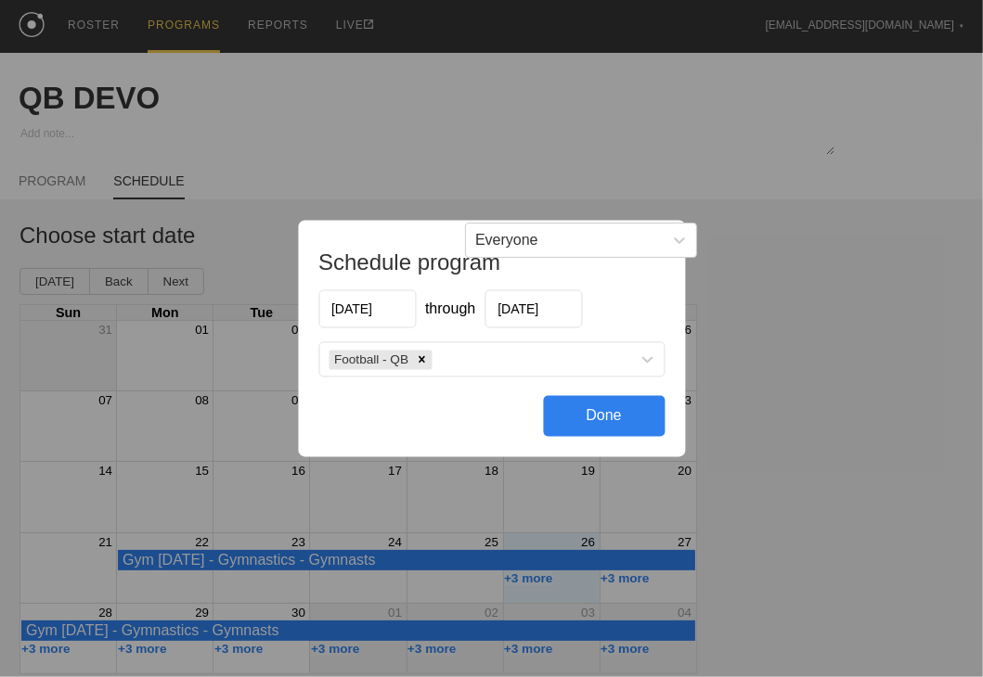
click at [594, 417] on div "Done" at bounding box center [604, 416] width 122 height 41
